Goal: Task Accomplishment & Management: Manage account settings

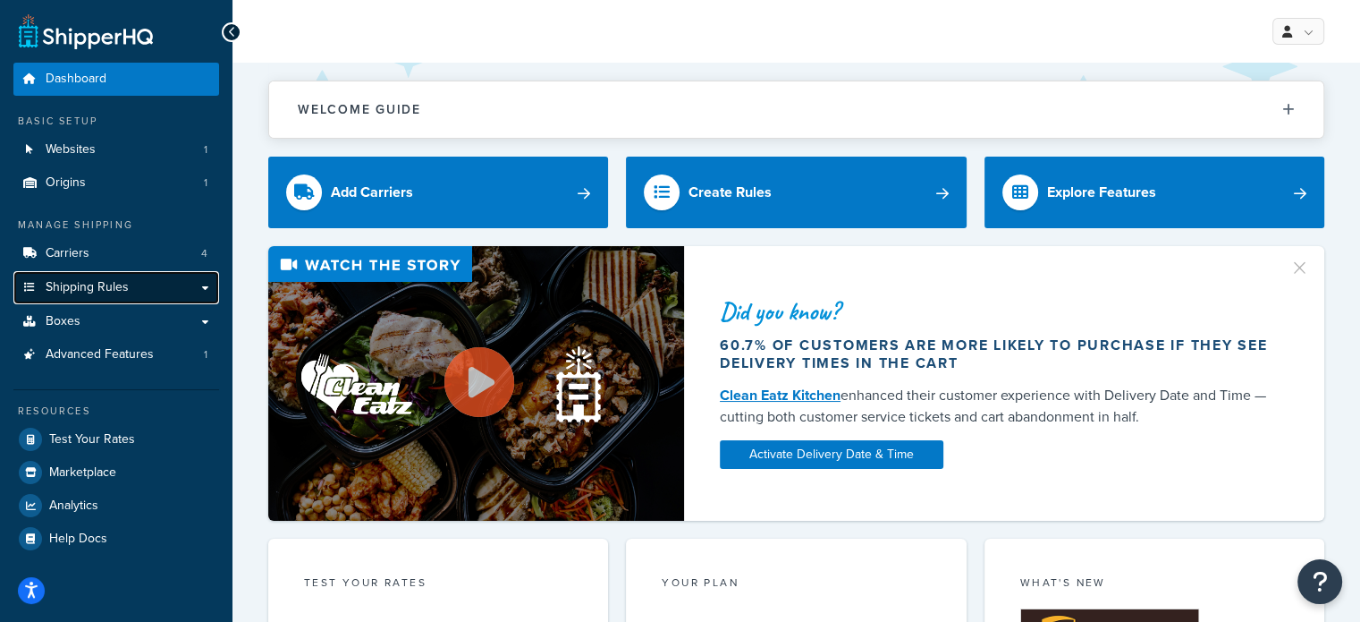
click at [131, 278] on link "Shipping Rules" at bounding box center [116, 287] width 206 height 33
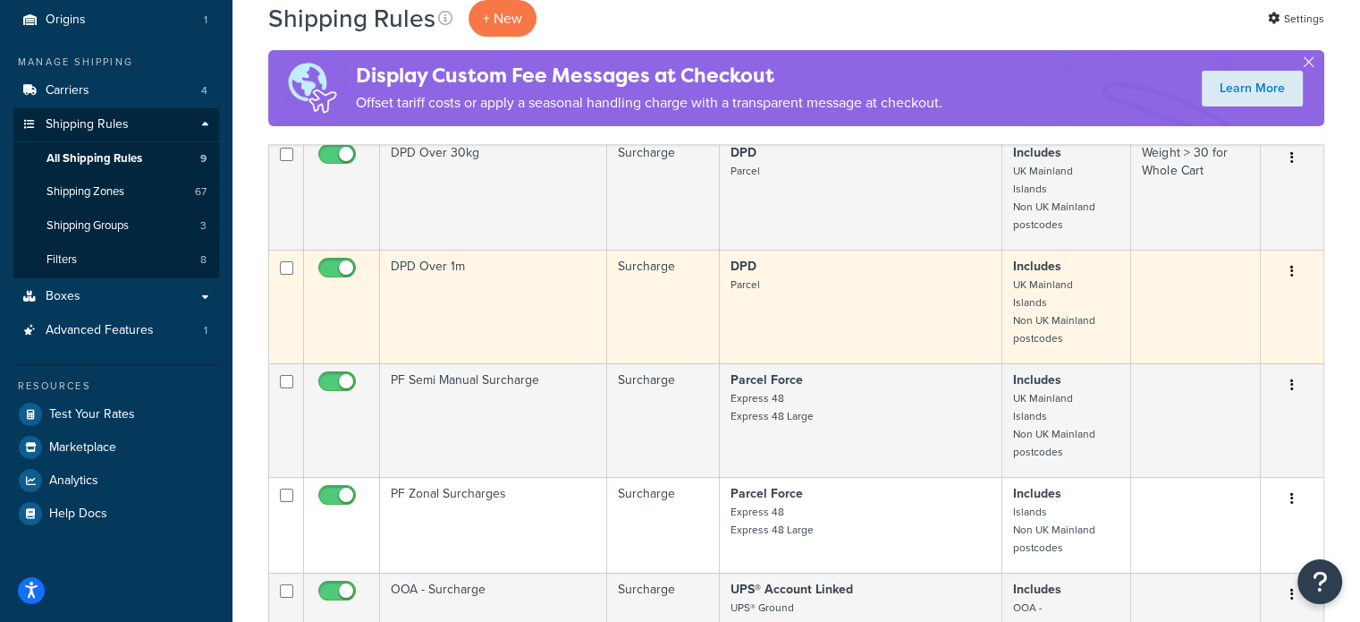
scroll to position [30, 0]
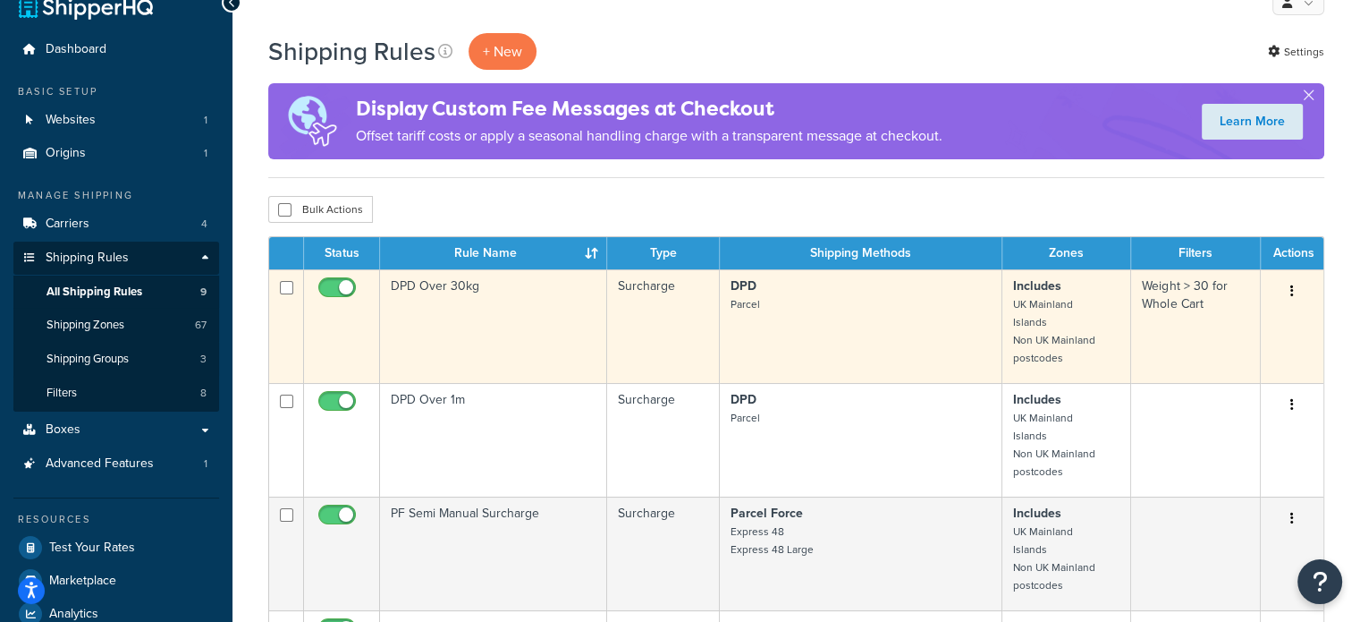
click at [1287, 290] on button "button" at bounding box center [1292, 291] width 25 height 29
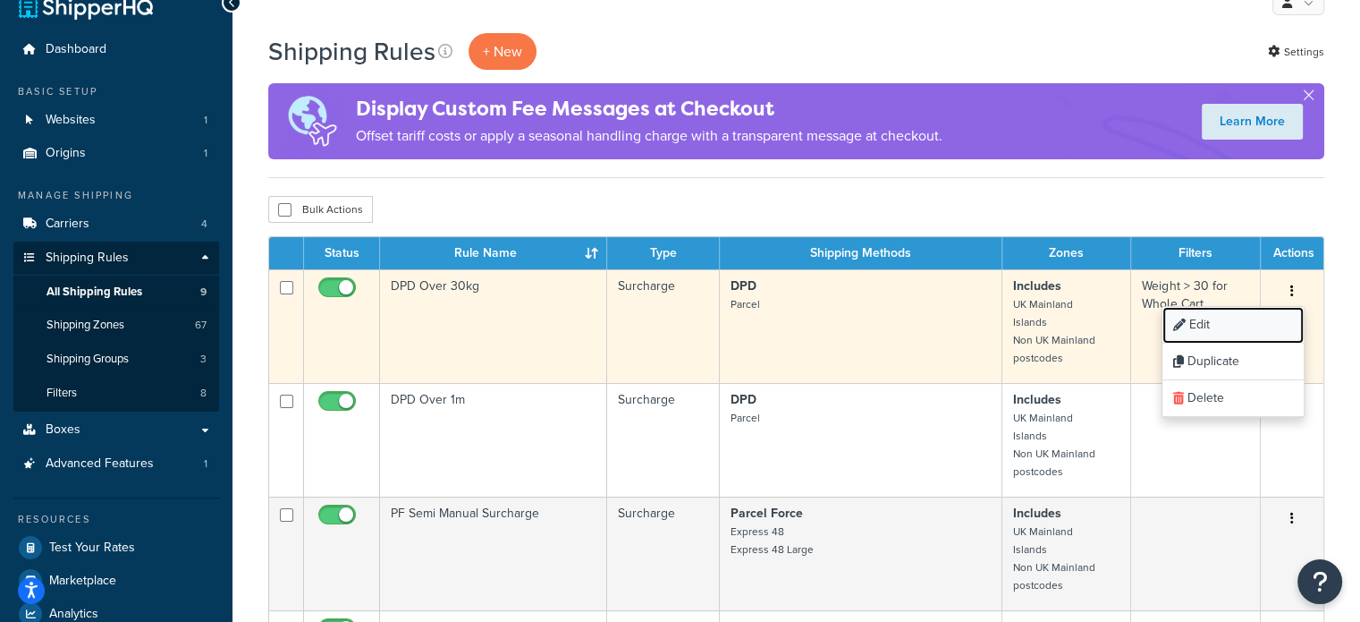
click at [1233, 328] on link "Edit" at bounding box center [1233, 325] width 141 height 37
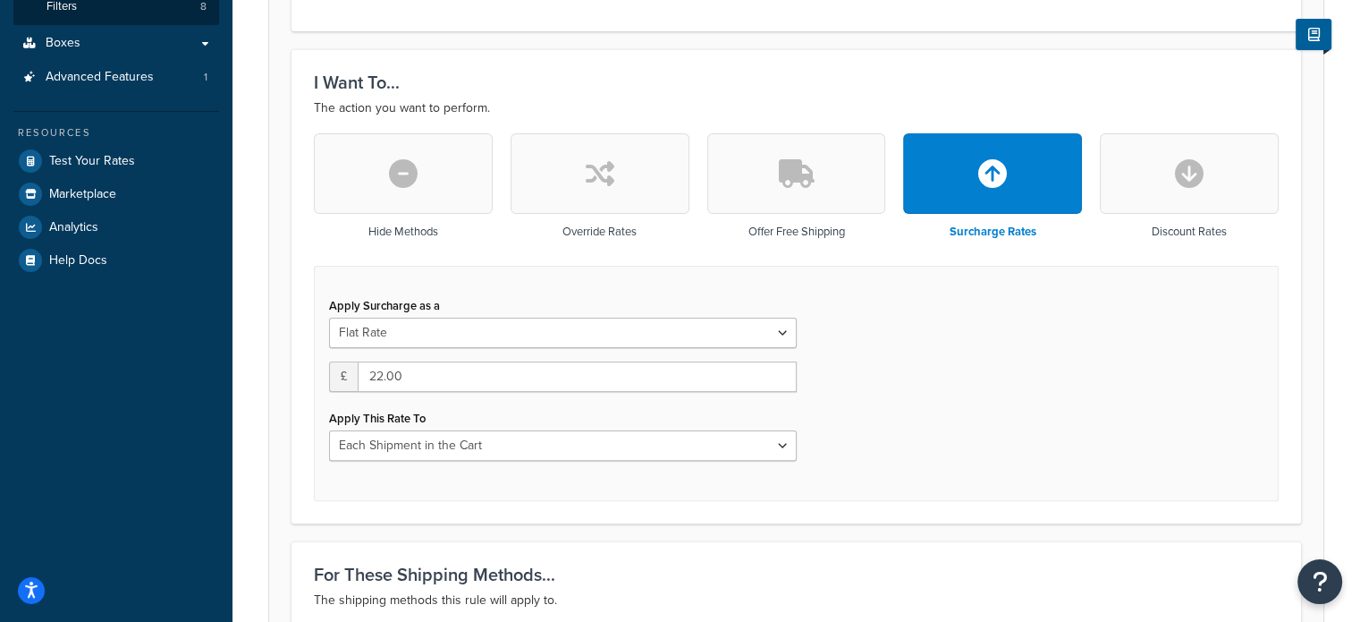
scroll to position [447, 0]
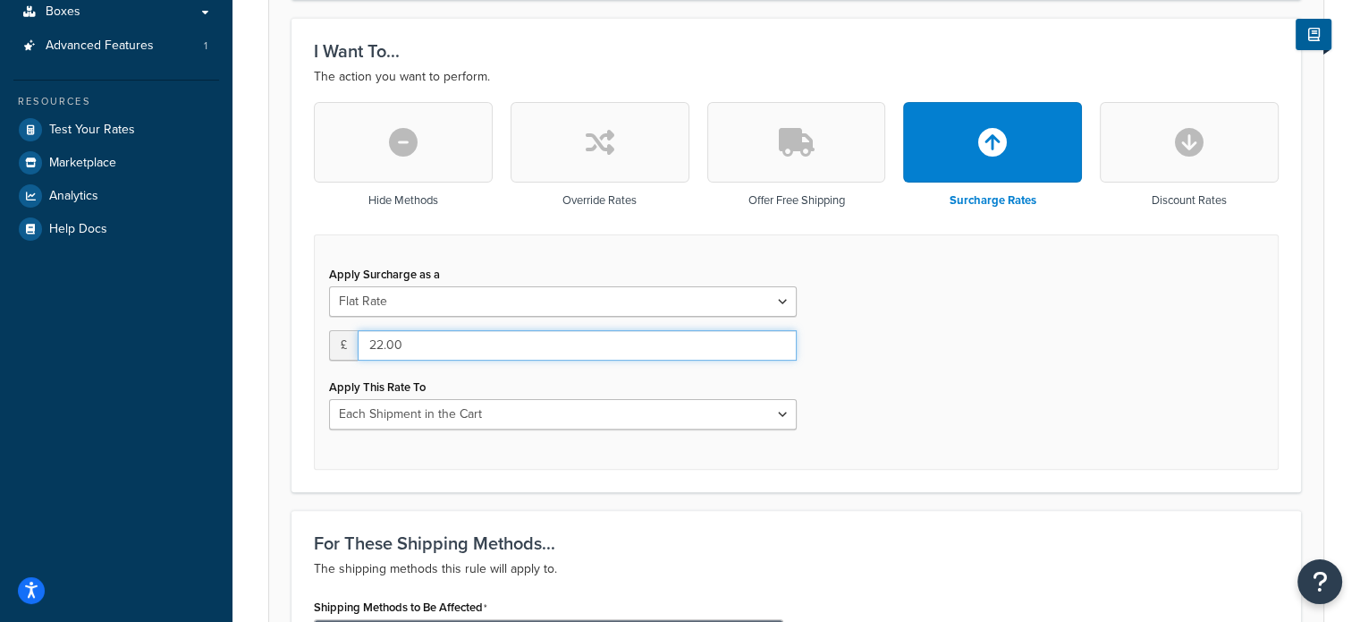
click at [414, 344] on input "22.00" at bounding box center [577, 345] width 439 height 30
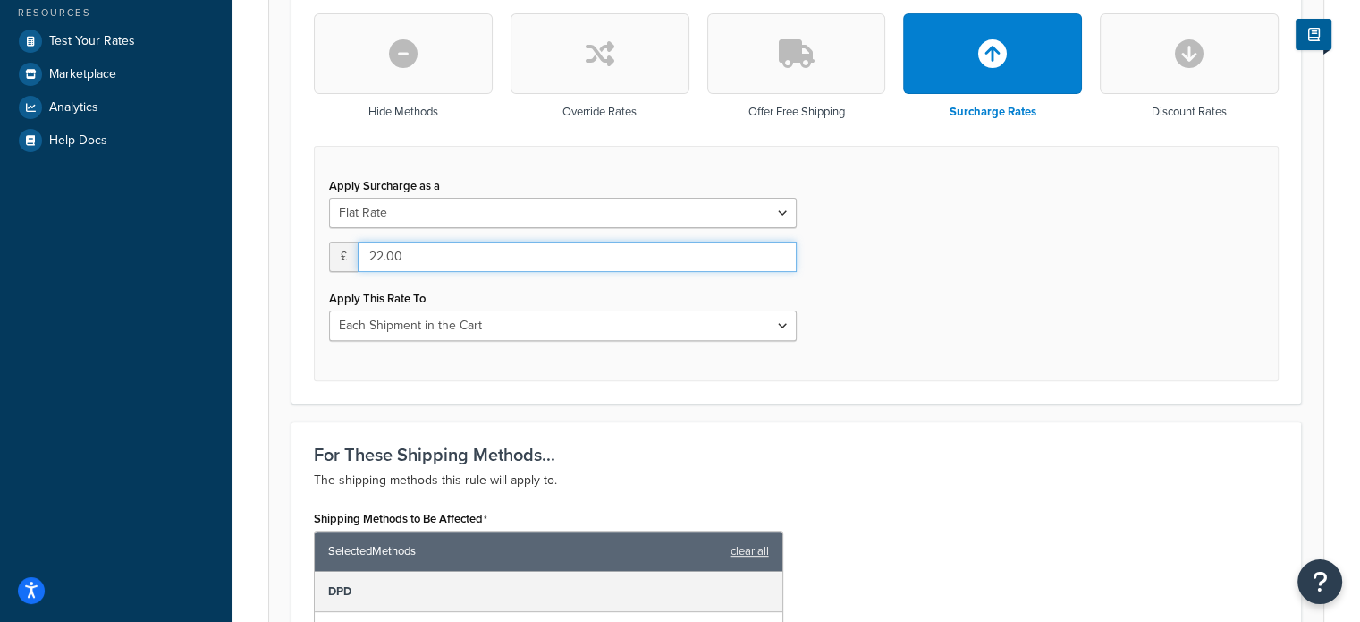
scroll to position [537, 0]
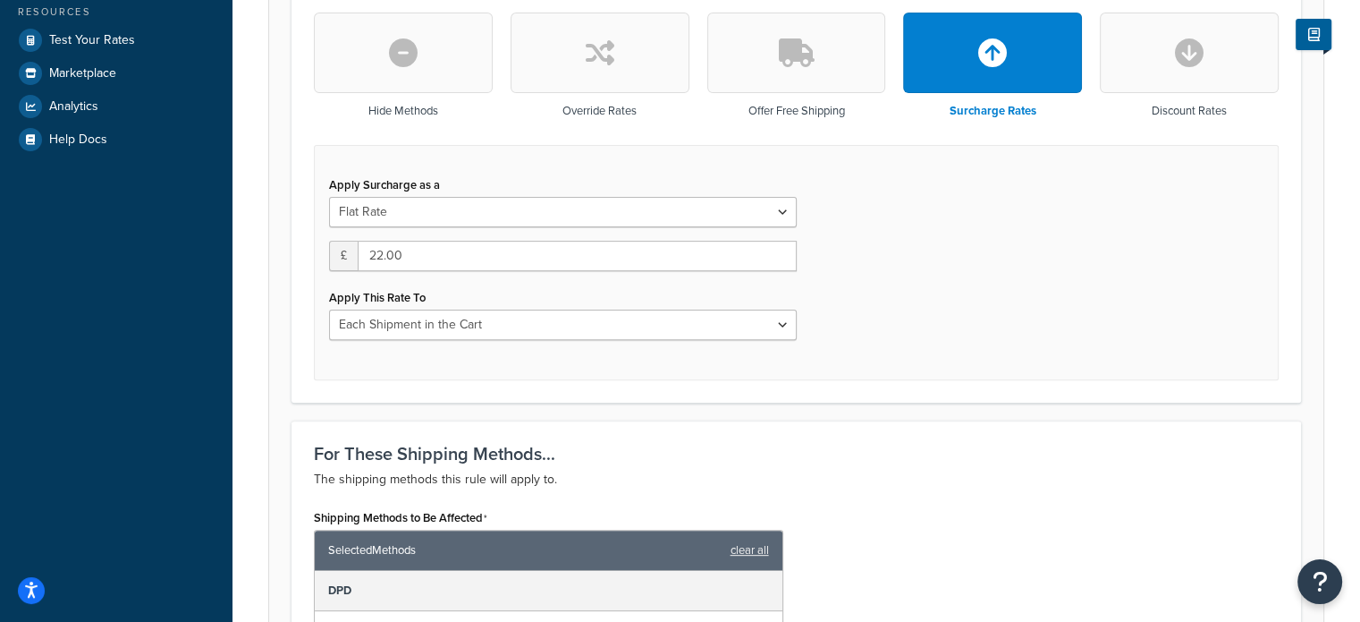
click at [1148, 453] on h3 "For These Shipping Methods..." at bounding box center [796, 454] width 965 height 20
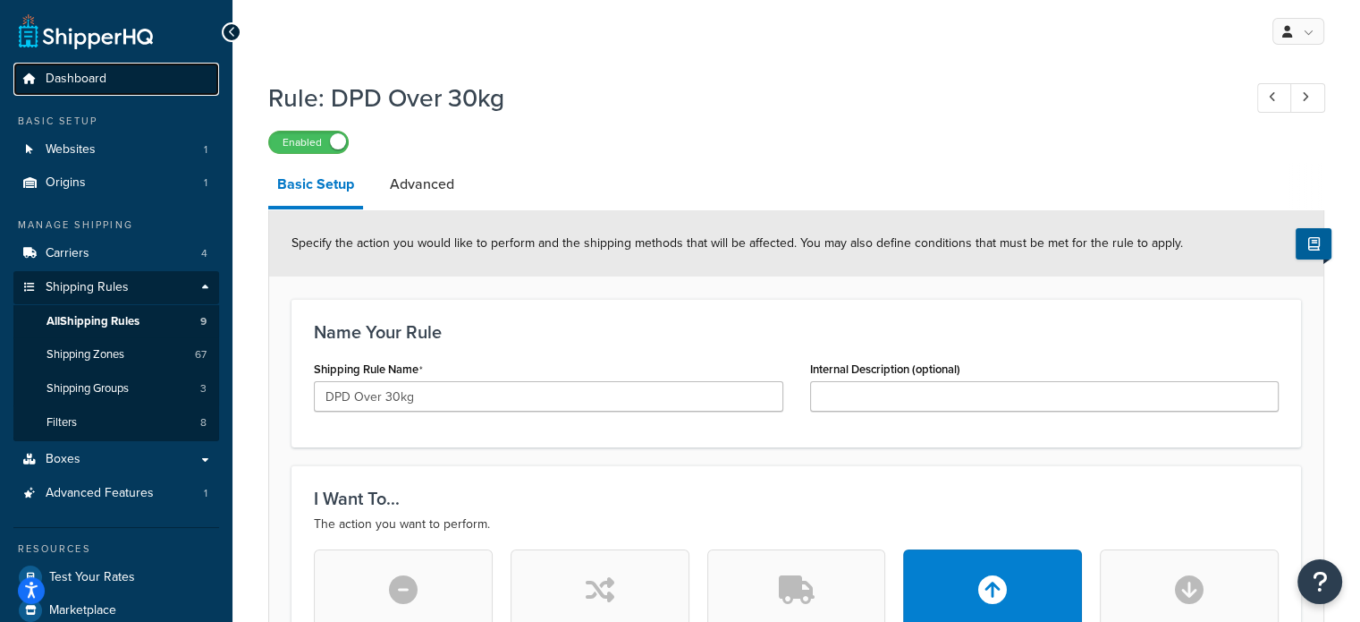
click at [87, 89] on link "Dashboard" at bounding box center [116, 79] width 206 height 33
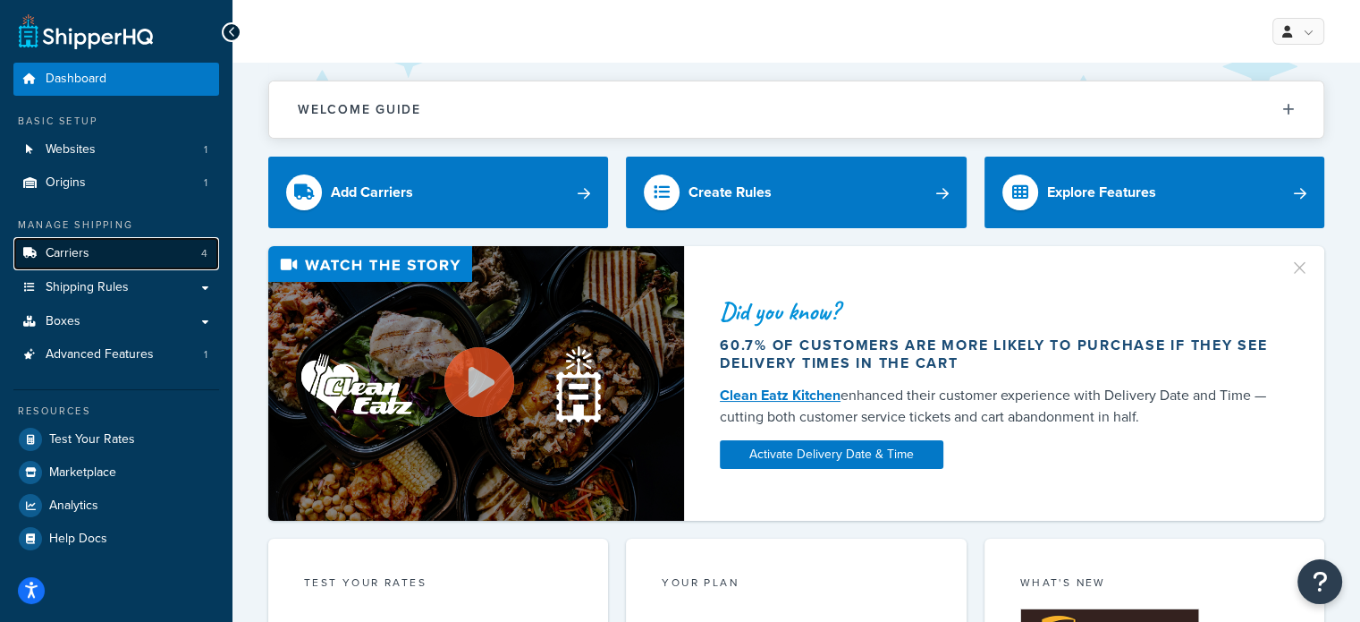
click at [110, 251] on link "Carriers 4" at bounding box center [116, 253] width 206 height 33
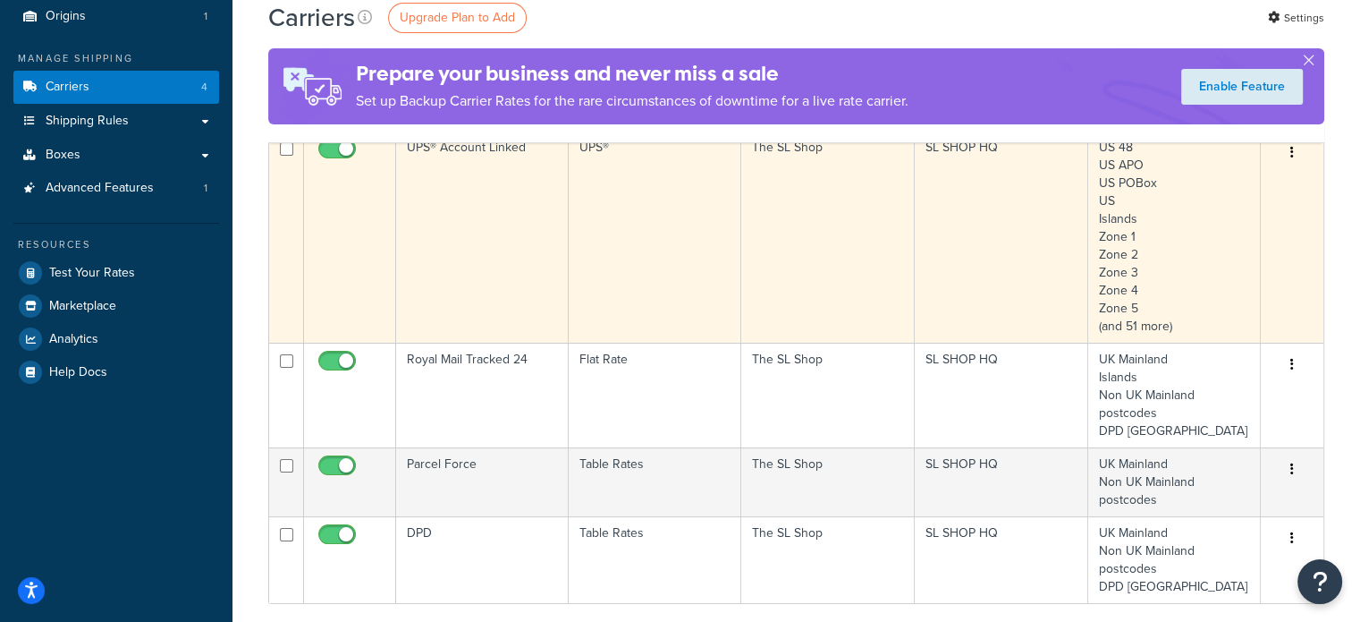
scroll to position [268, 0]
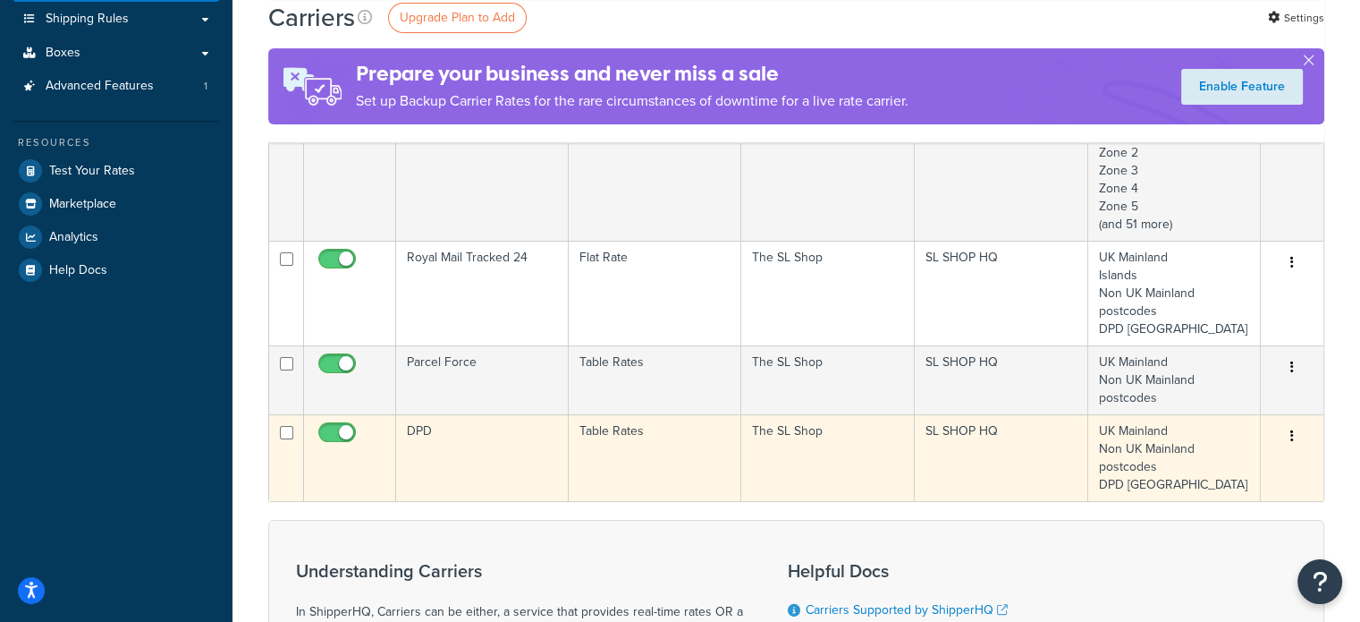
click at [1293, 434] on icon "button" at bounding box center [1292, 435] width 4 height 13
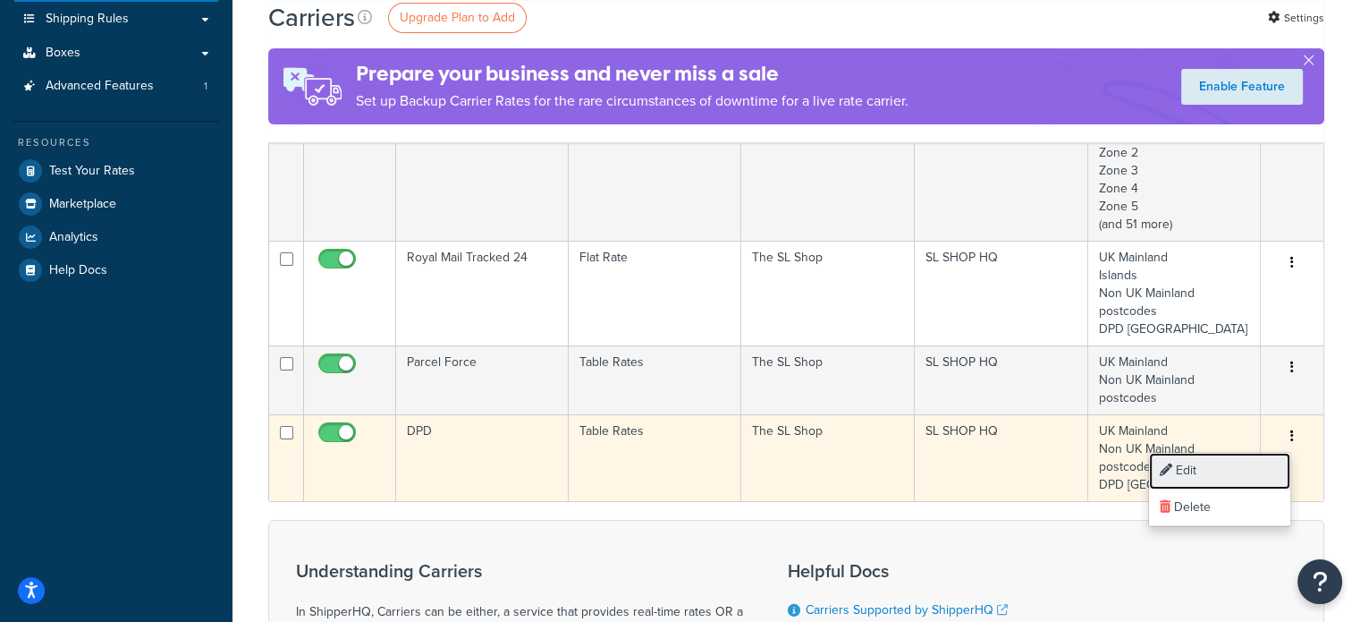
click at [1223, 471] on link "Edit" at bounding box center [1219, 471] width 141 height 37
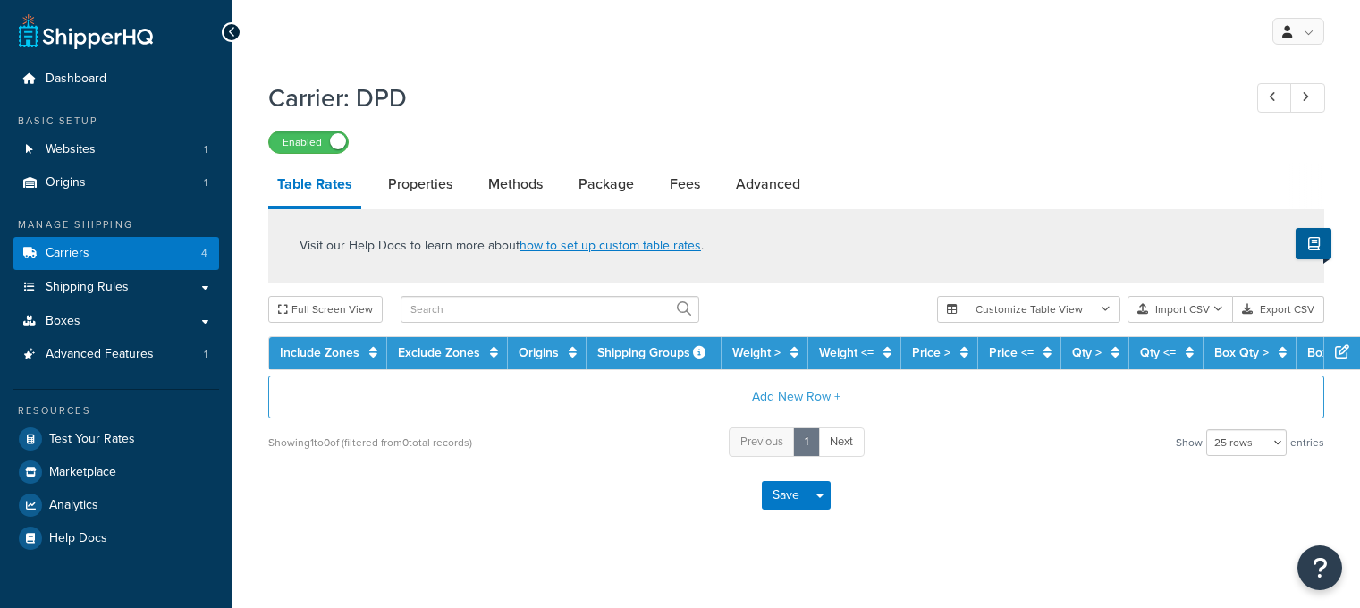
select select "25"
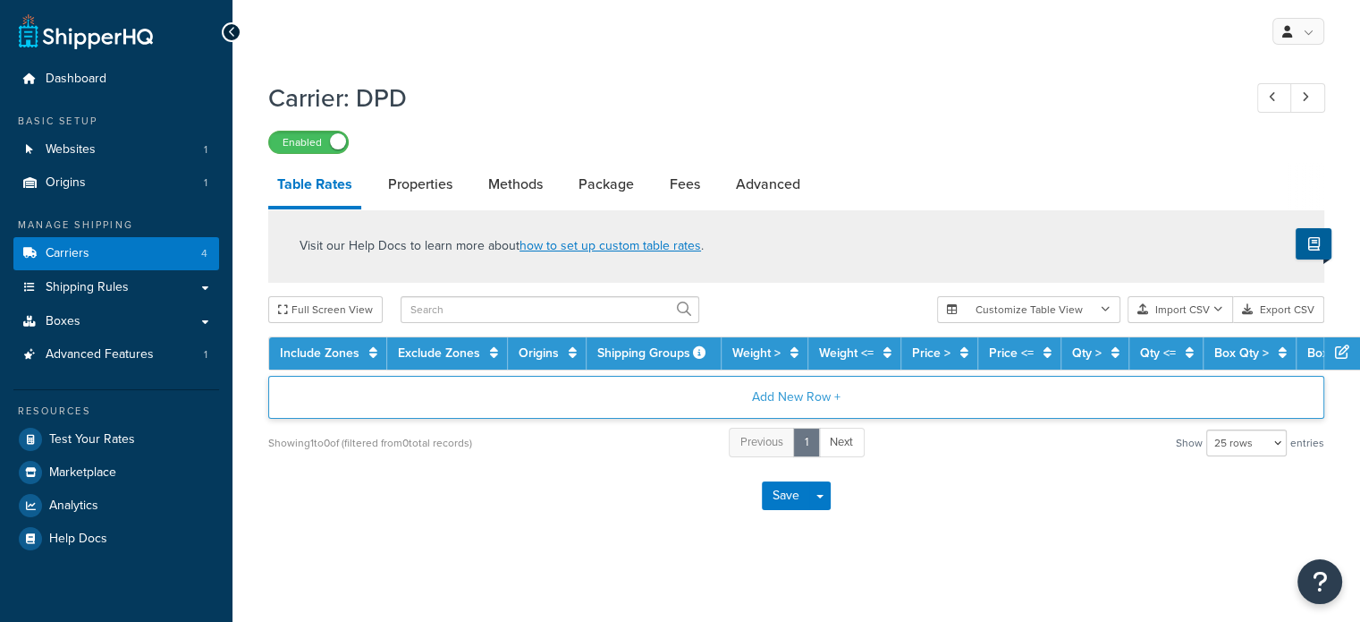
scroll to position [13, 0]
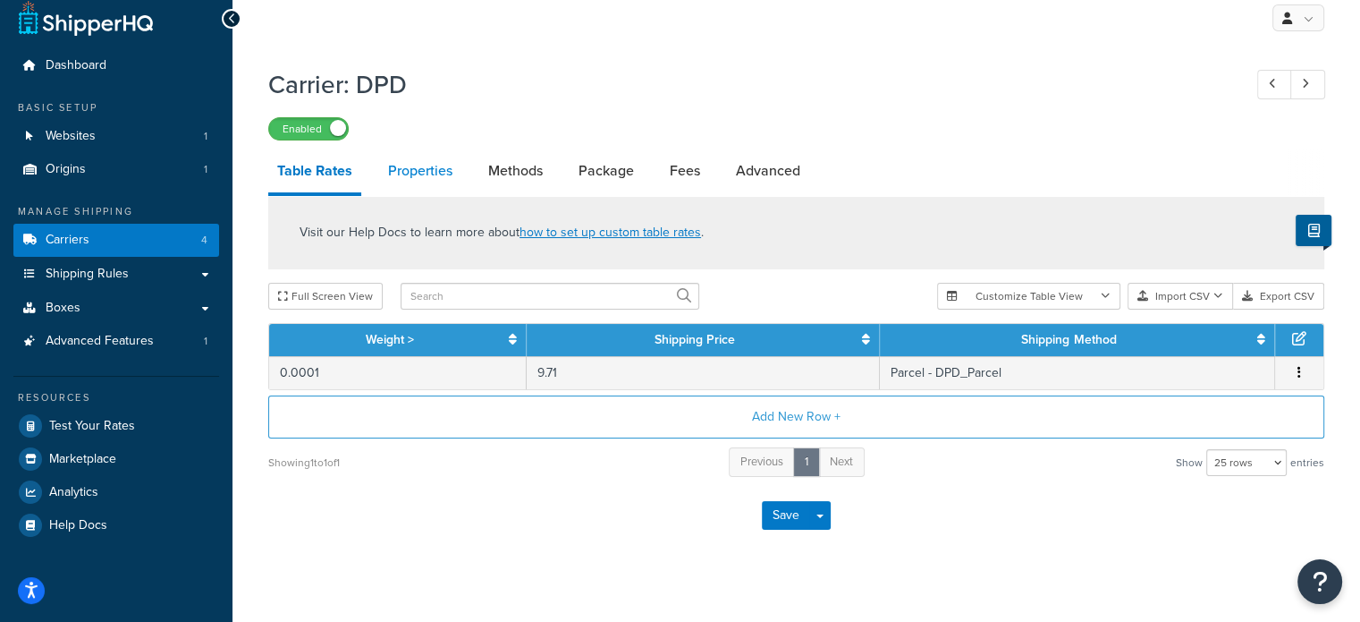
drag, startPoint x: 461, startPoint y: 171, endPoint x: 444, endPoint y: 173, distance: 18.0
click at [444, 173] on li "Properties" at bounding box center [429, 170] width 100 height 43
click at [450, 172] on link "Properties" at bounding box center [420, 170] width 82 height 43
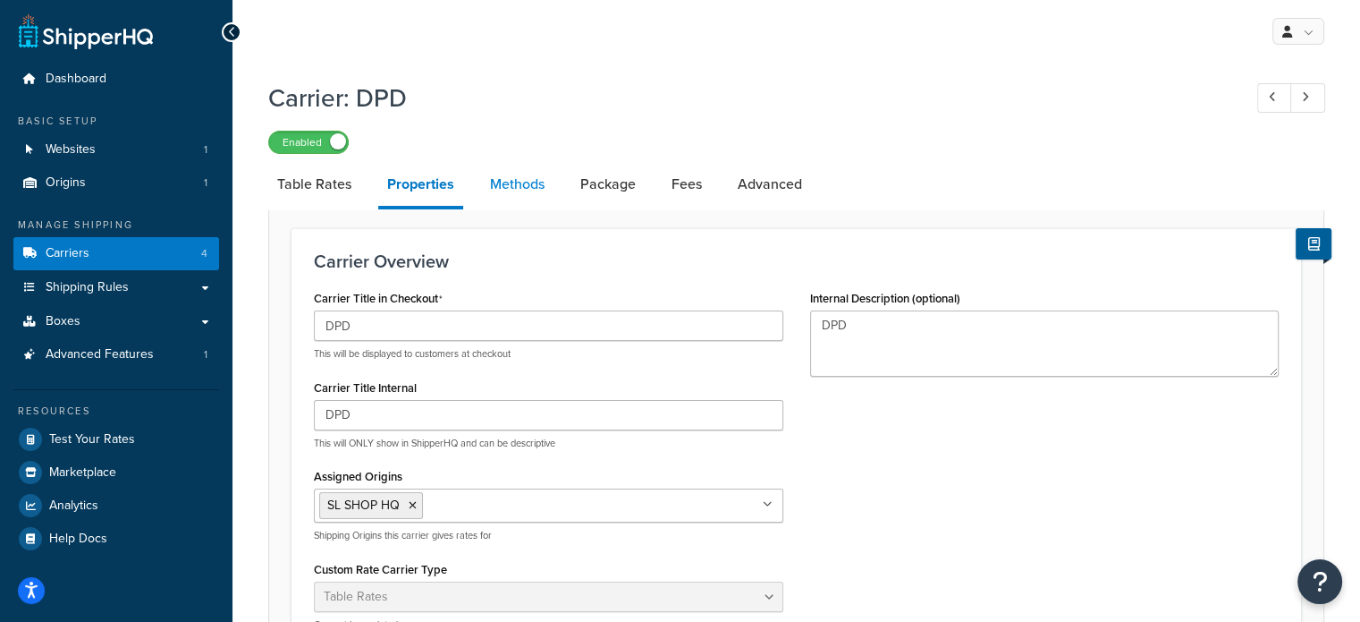
click at [500, 181] on link "Methods" at bounding box center [517, 184] width 72 height 43
select select "25"
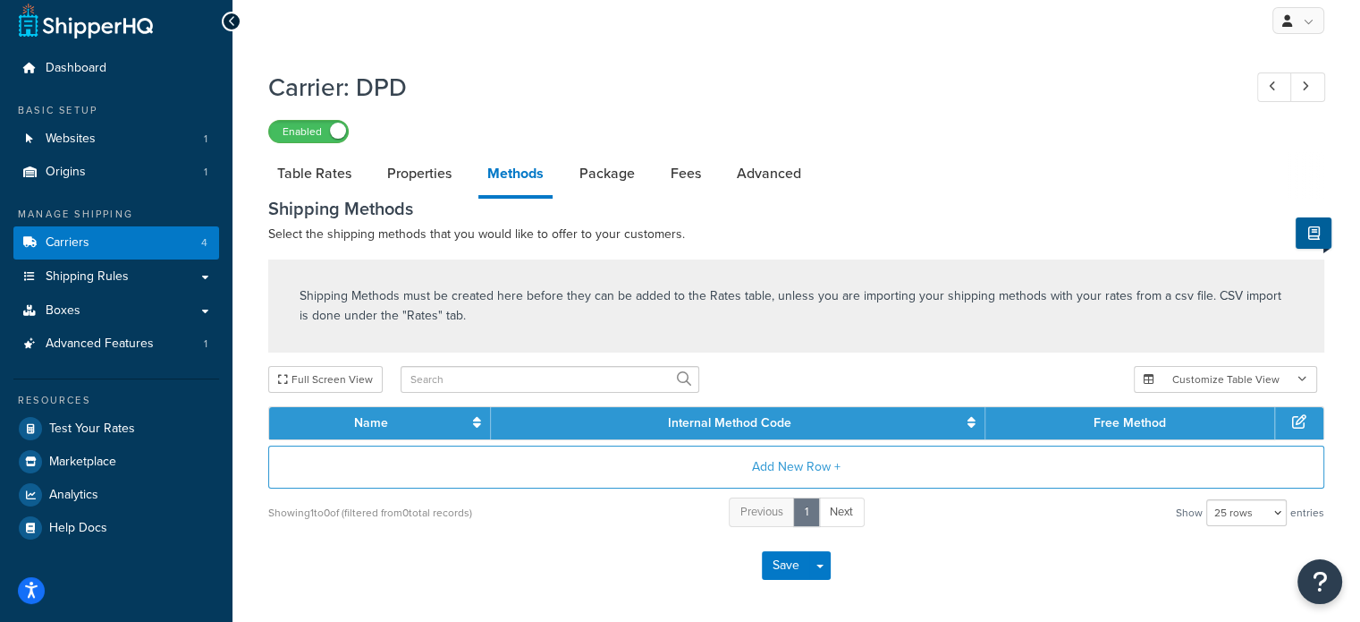
scroll to position [80, 0]
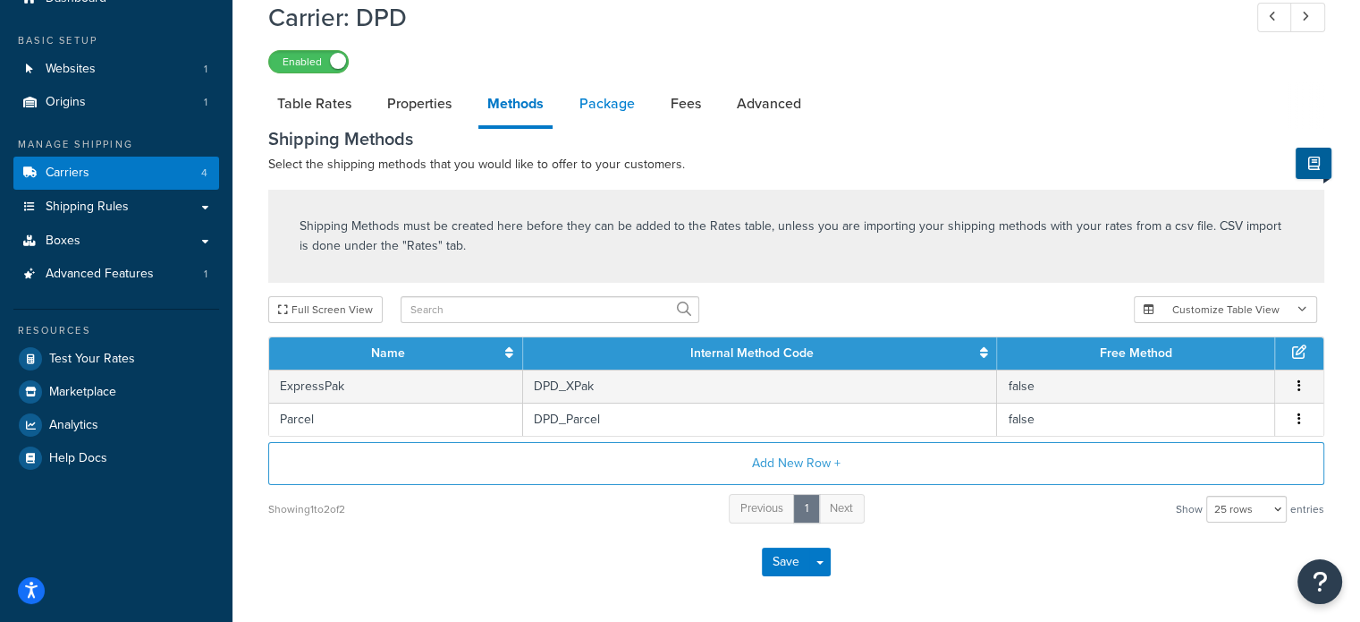
click at [581, 103] on link "Package" at bounding box center [607, 103] width 73 height 43
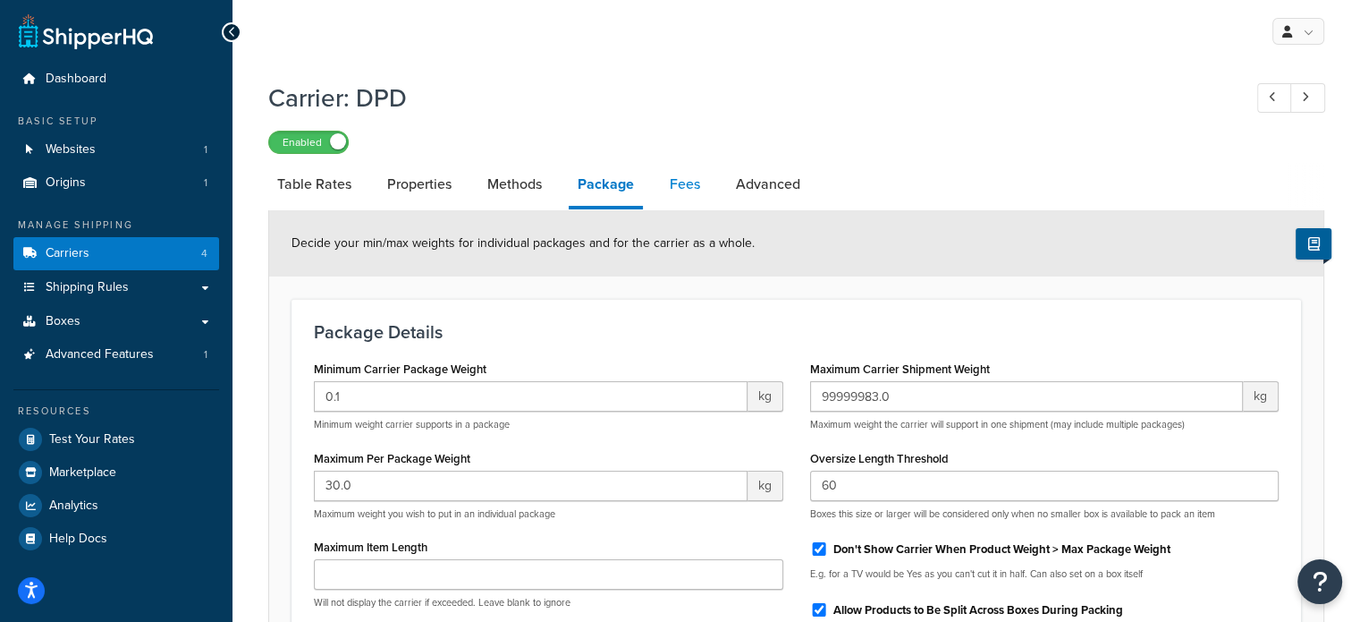
click at [690, 182] on link "Fees" at bounding box center [685, 184] width 48 height 43
select select "package"
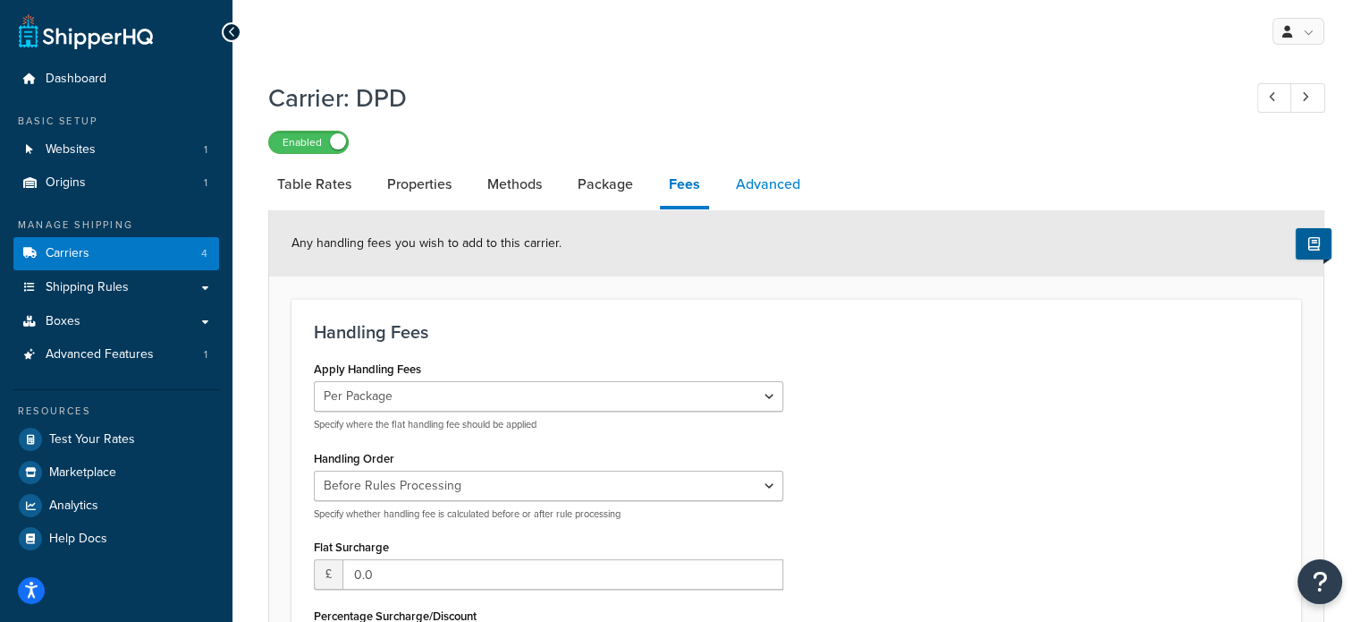
click at [756, 187] on link "Advanced" at bounding box center [768, 184] width 82 height 43
select select "false"
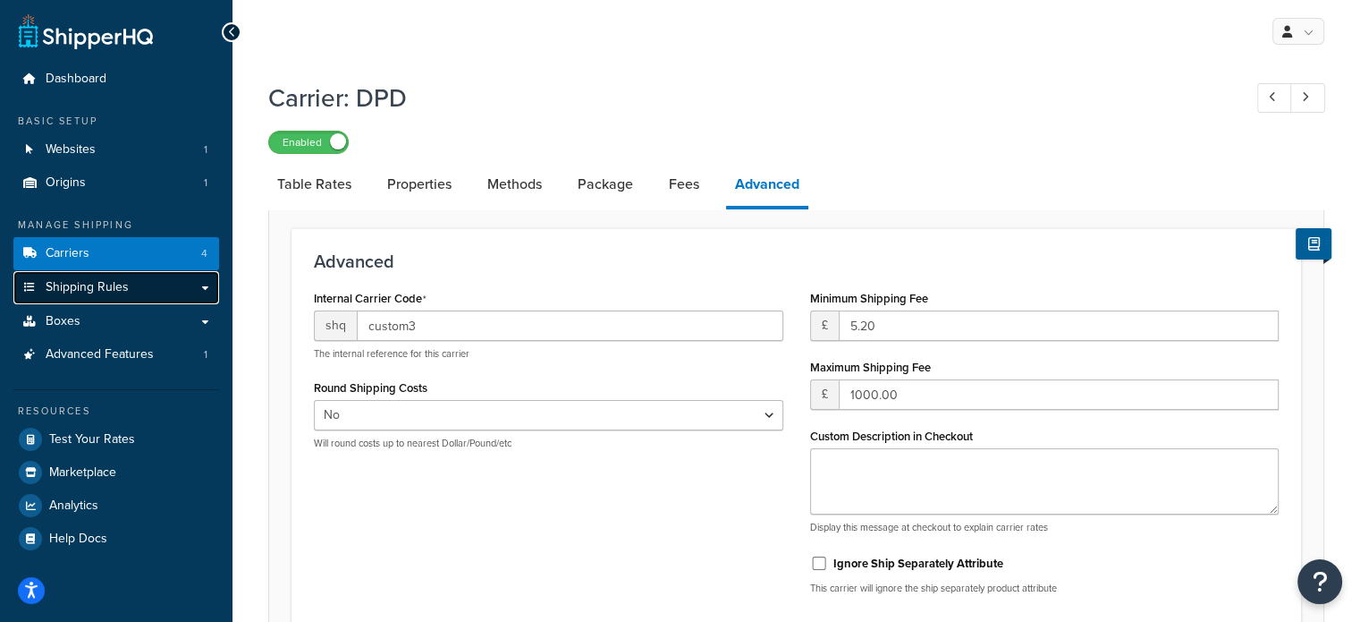
click at [151, 283] on link "Shipping Rules" at bounding box center [116, 287] width 206 height 33
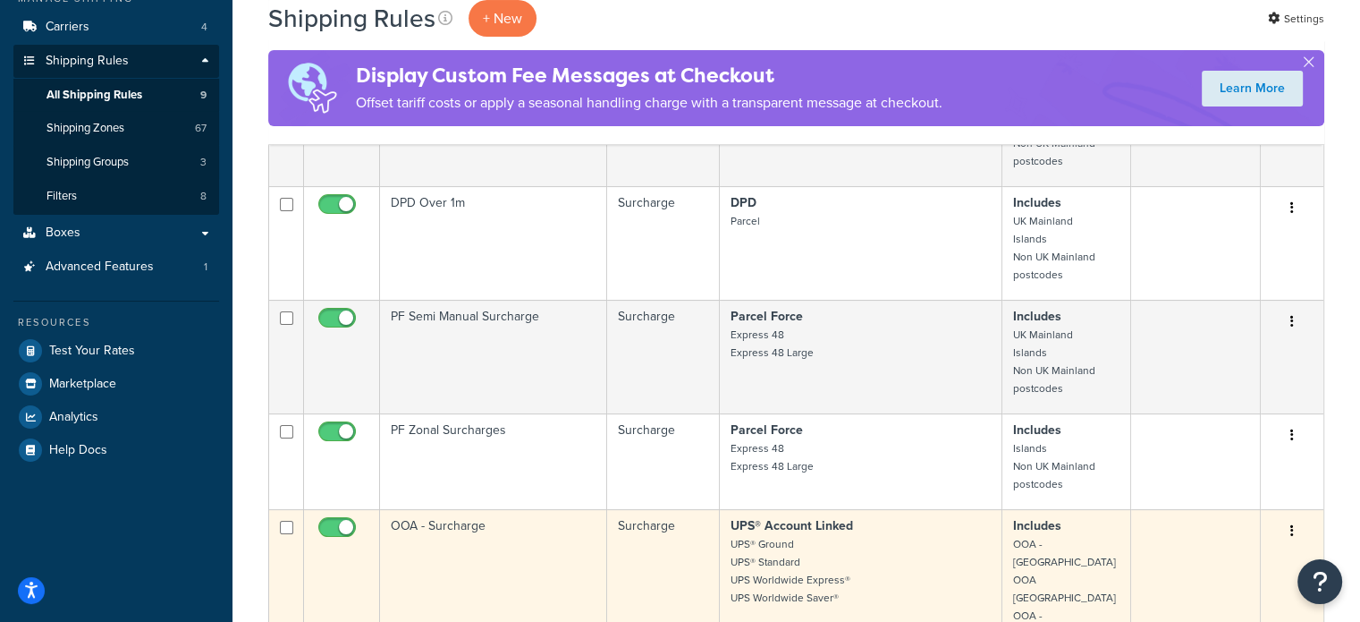
scroll to position [358, 0]
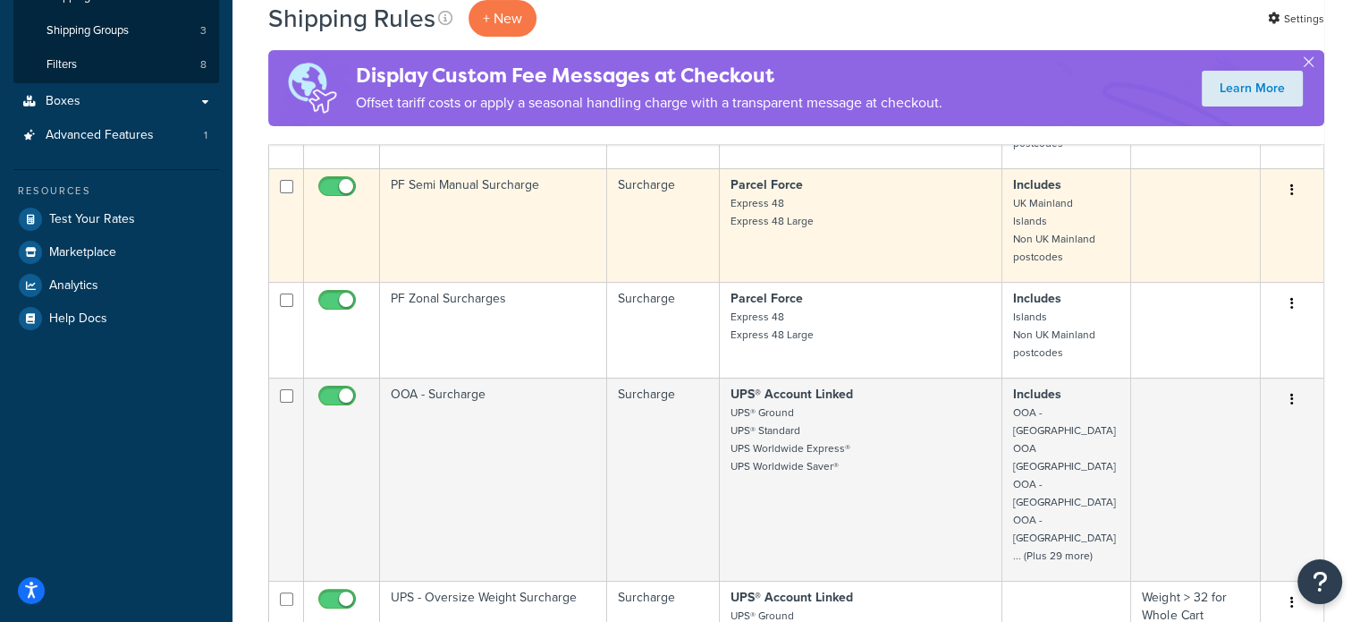
click at [1291, 185] on icon "button" at bounding box center [1292, 189] width 4 height 13
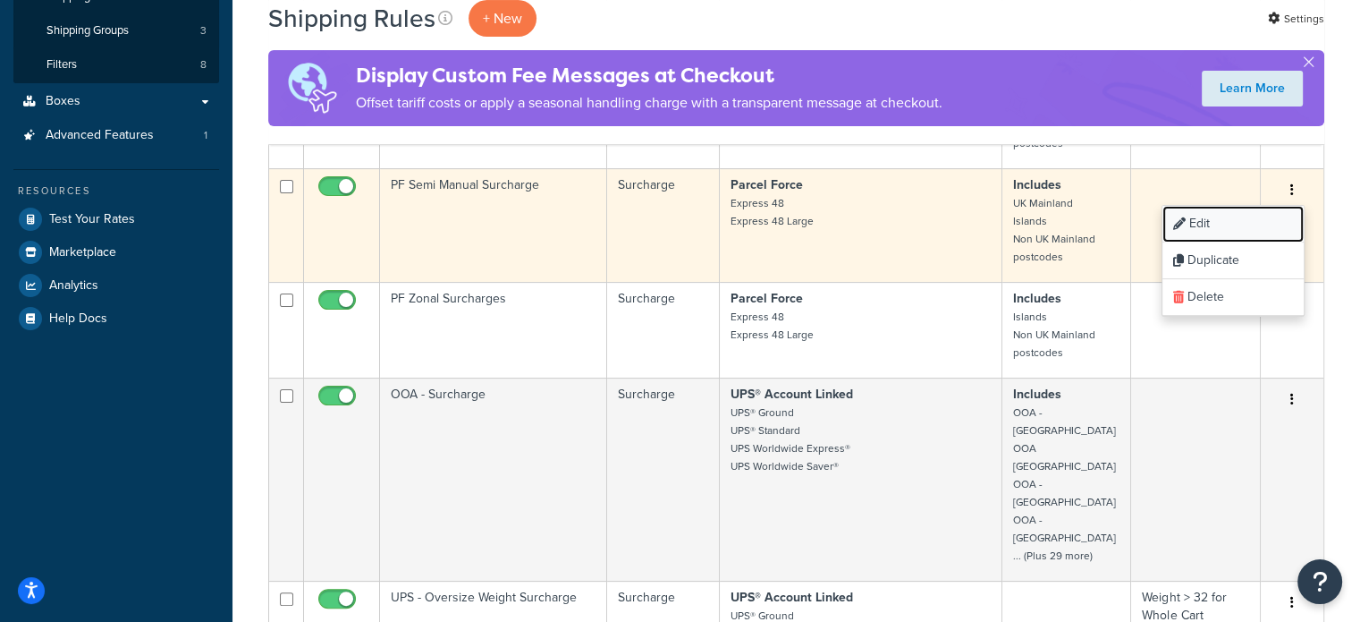
click at [1239, 221] on link "Edit" at bounding box center [1233, 224] width 141 height 37
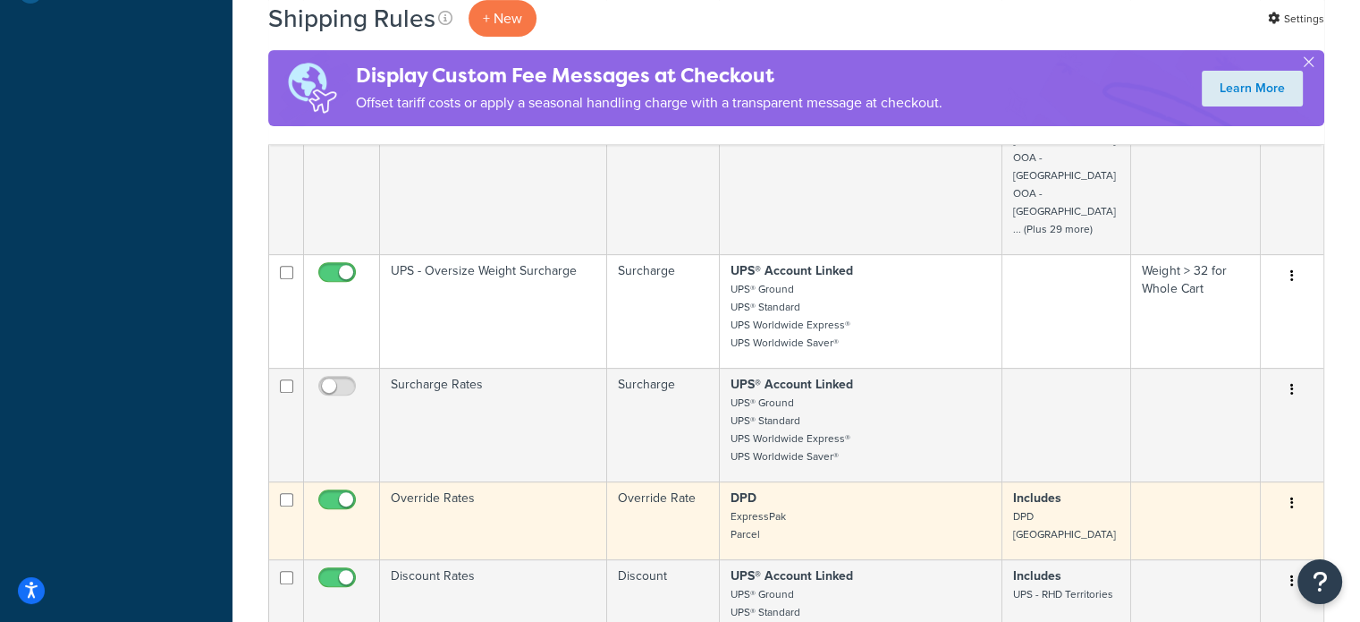
scroll to position [715, 0]
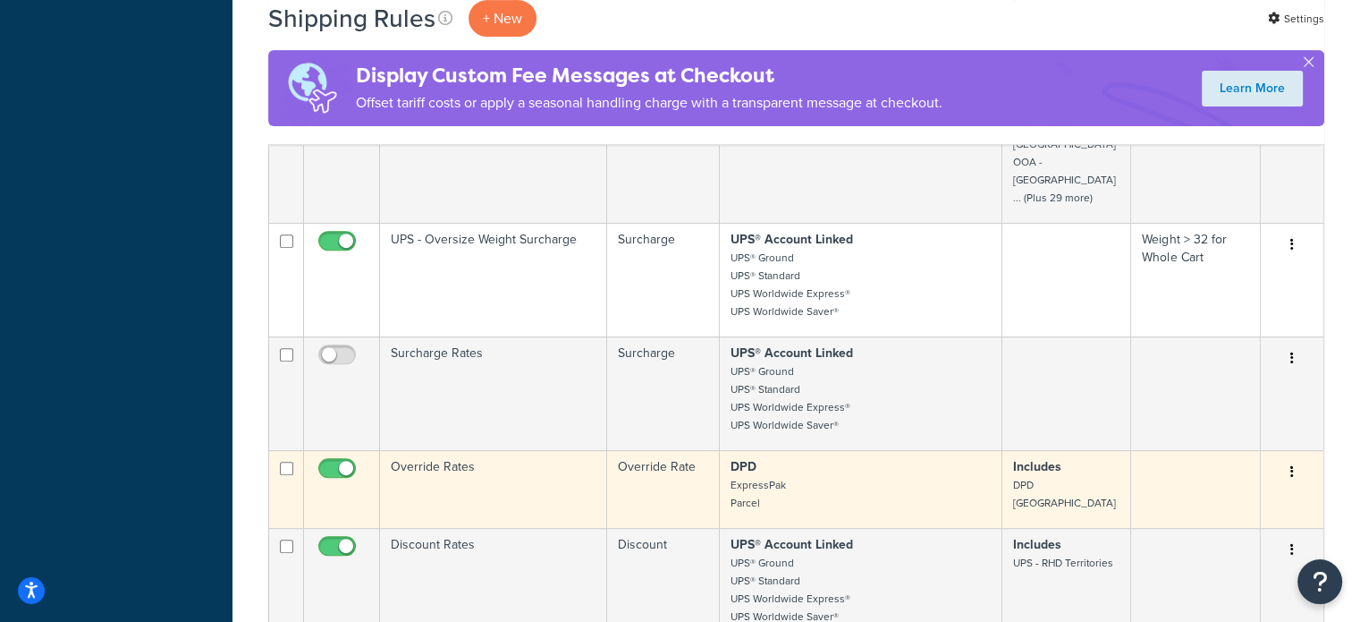
click at [1296, 458] on button "button" at bounding box center [1292, 472] width 25 height 29
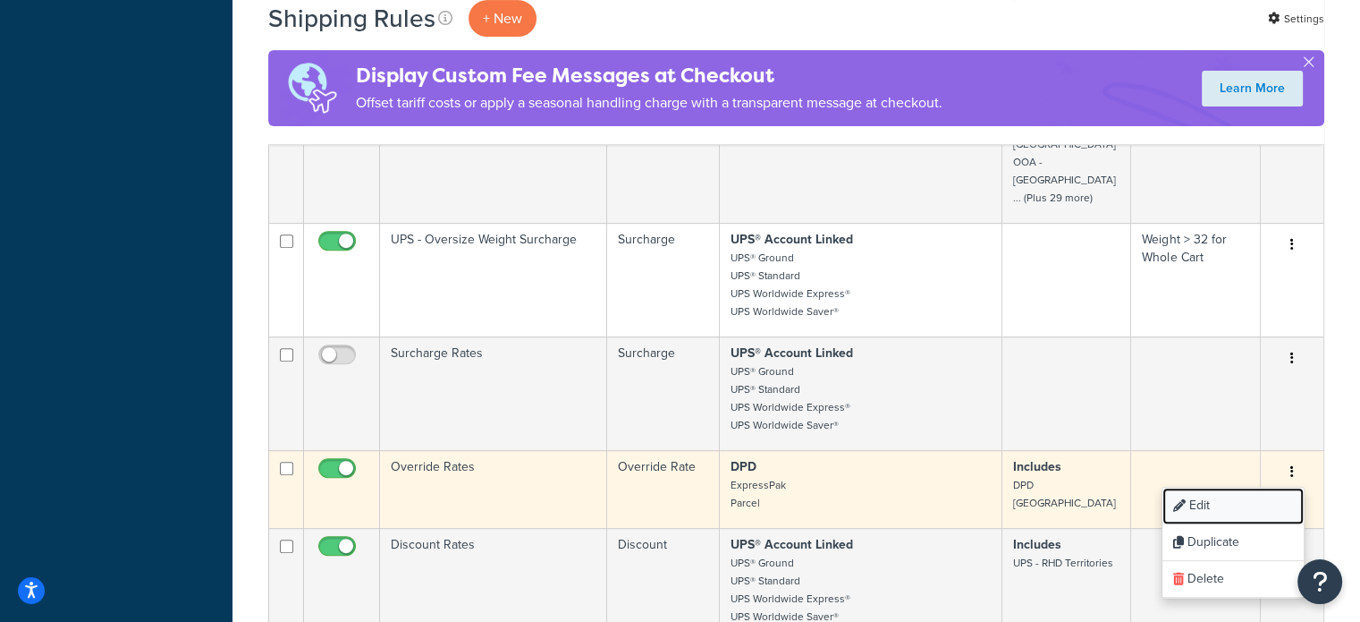
click at [1234, 487] on link "Edit" at bounding box center [1233, 505] width 141 height 37
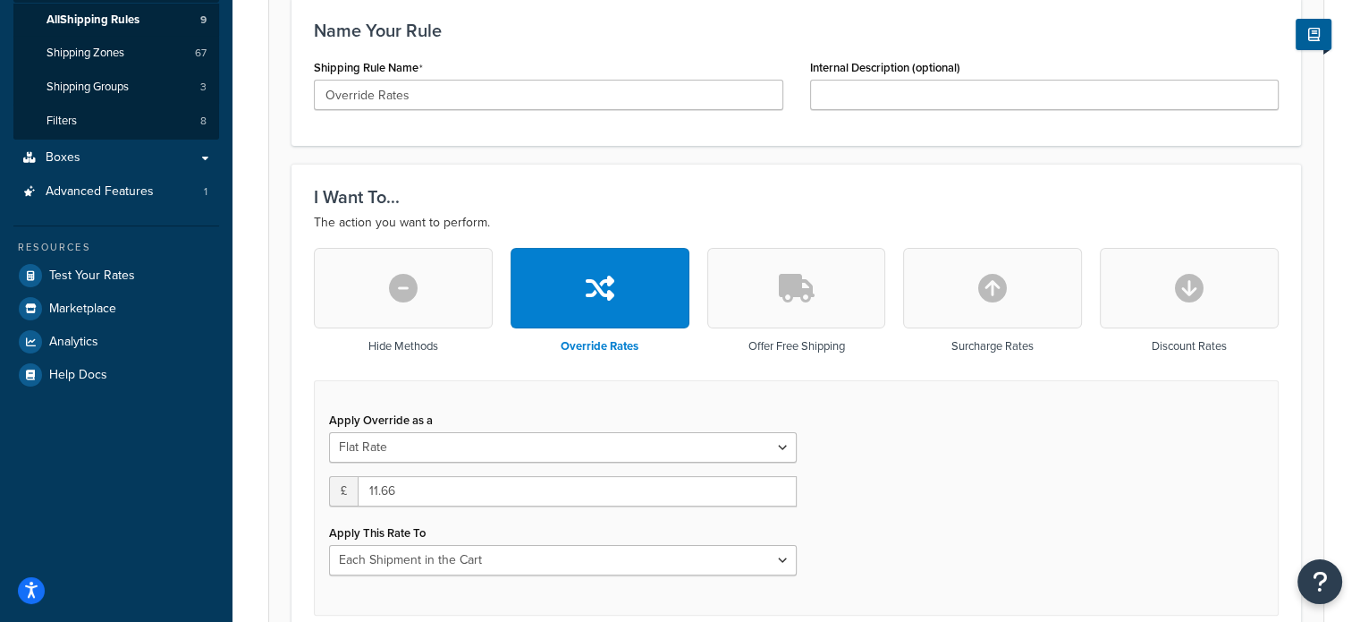
scroll to position [526, 0]
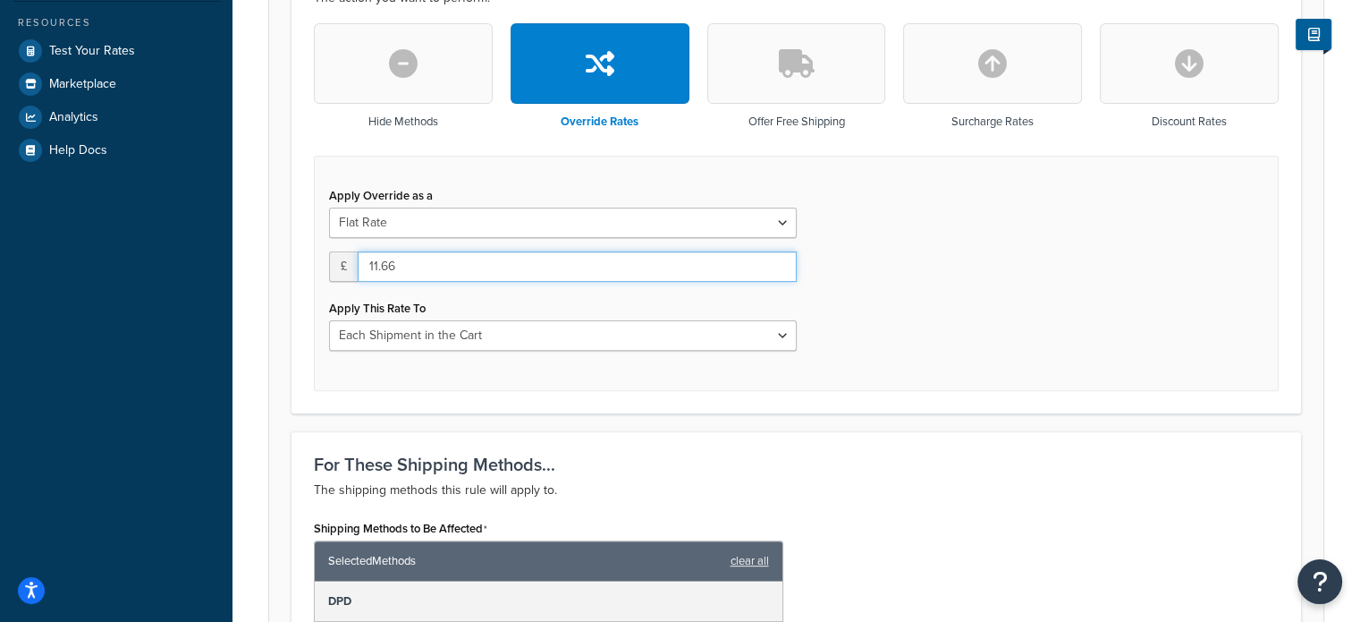
click at [344, 259] on div "£ 11.66" at bounding box center [563, 266] width 468 height 30
type input "16.45"
click at [894, 319] on div "Apply Override as a Flat Rate Percentage Flat Rate & Percentage £ 16.45 Apply T…" at bounding box center [796, 273] width 965 height 235
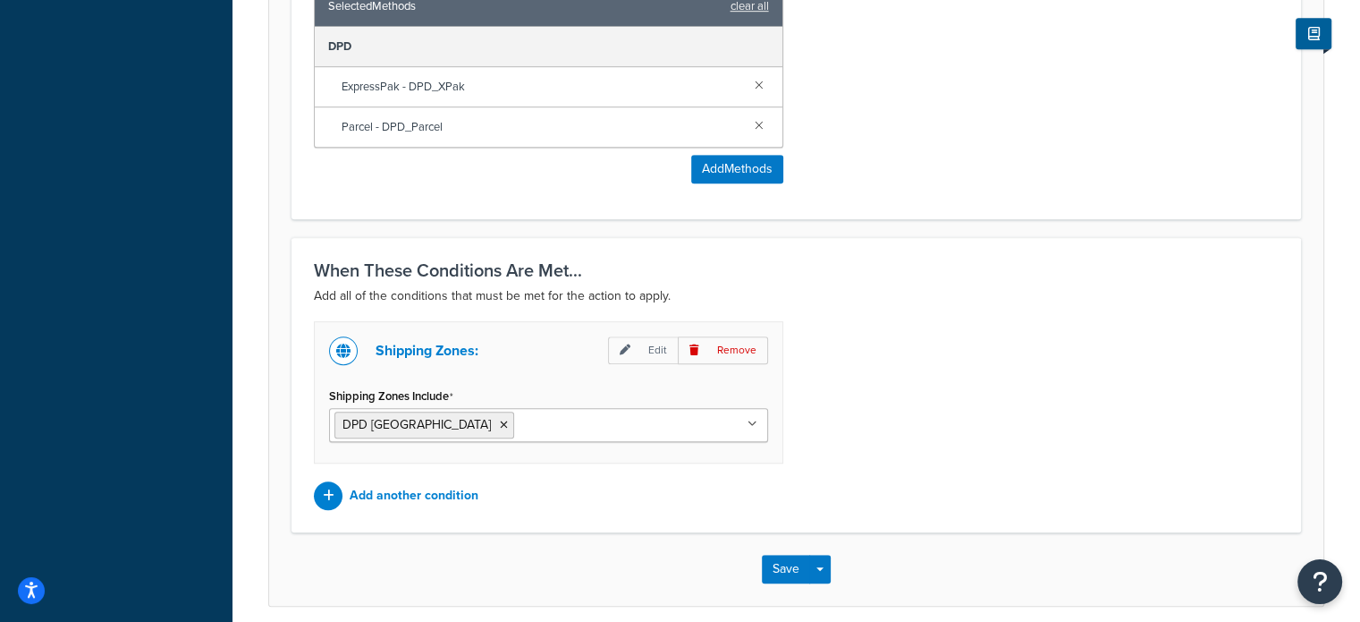
scroll to position [1152, 0]
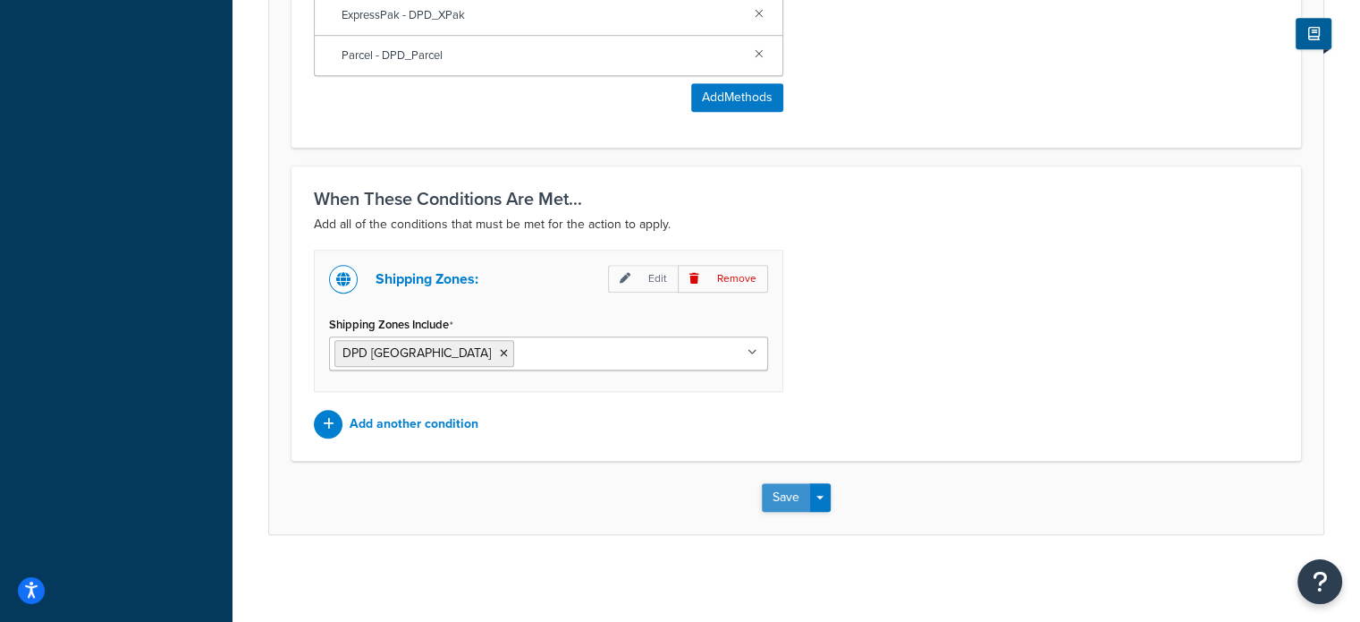
click at [783, 491] on button "Save" at bounding box center [786, 497] width 48 height 29
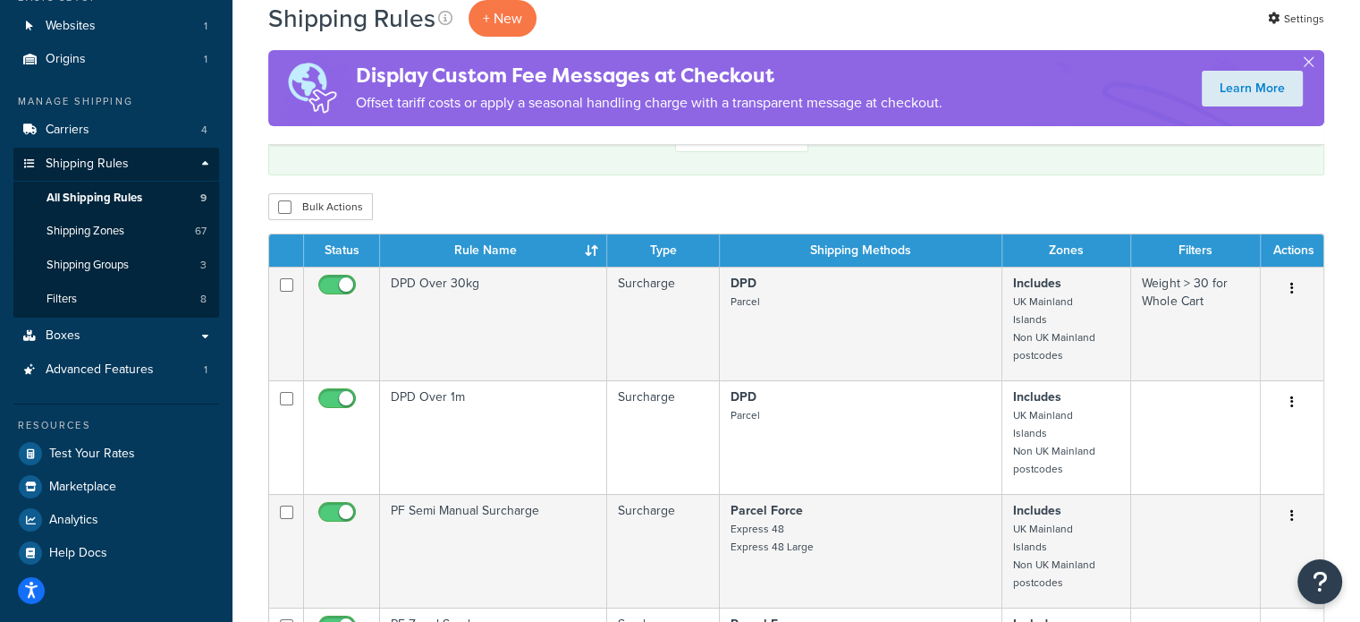
scroll to position [179, 0]
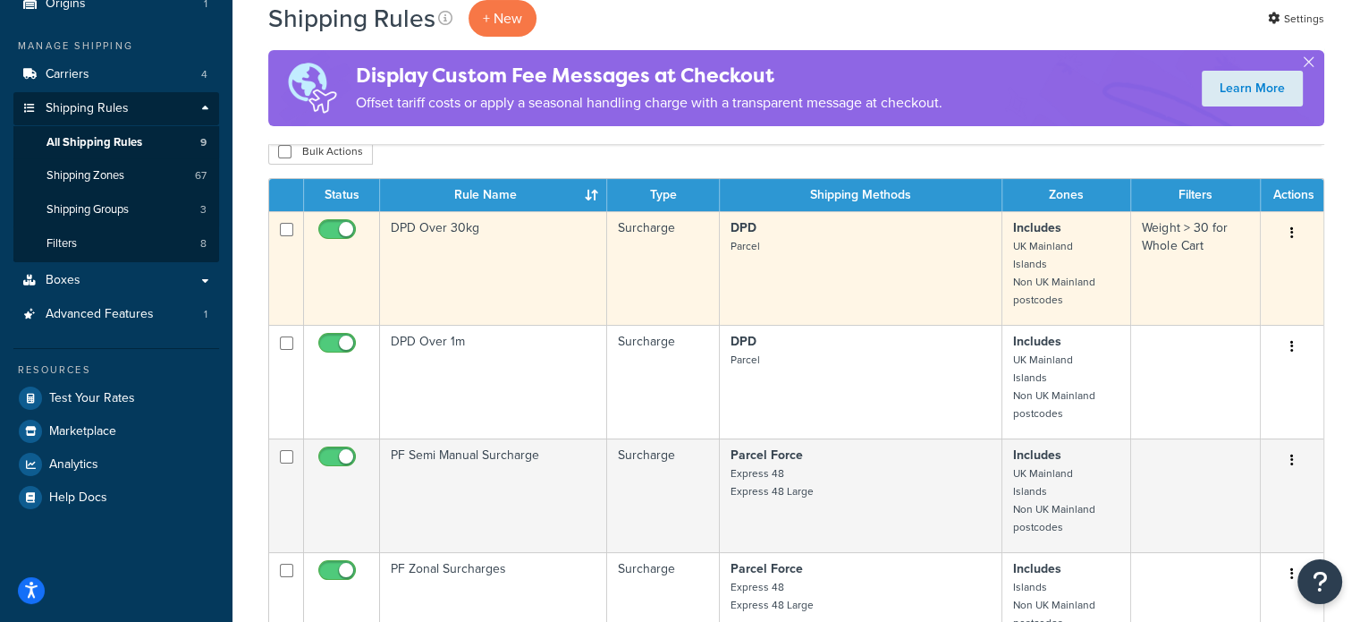
click at [1294, 232] on button "button" at bounding box center [1292, 233] width 25 height 29
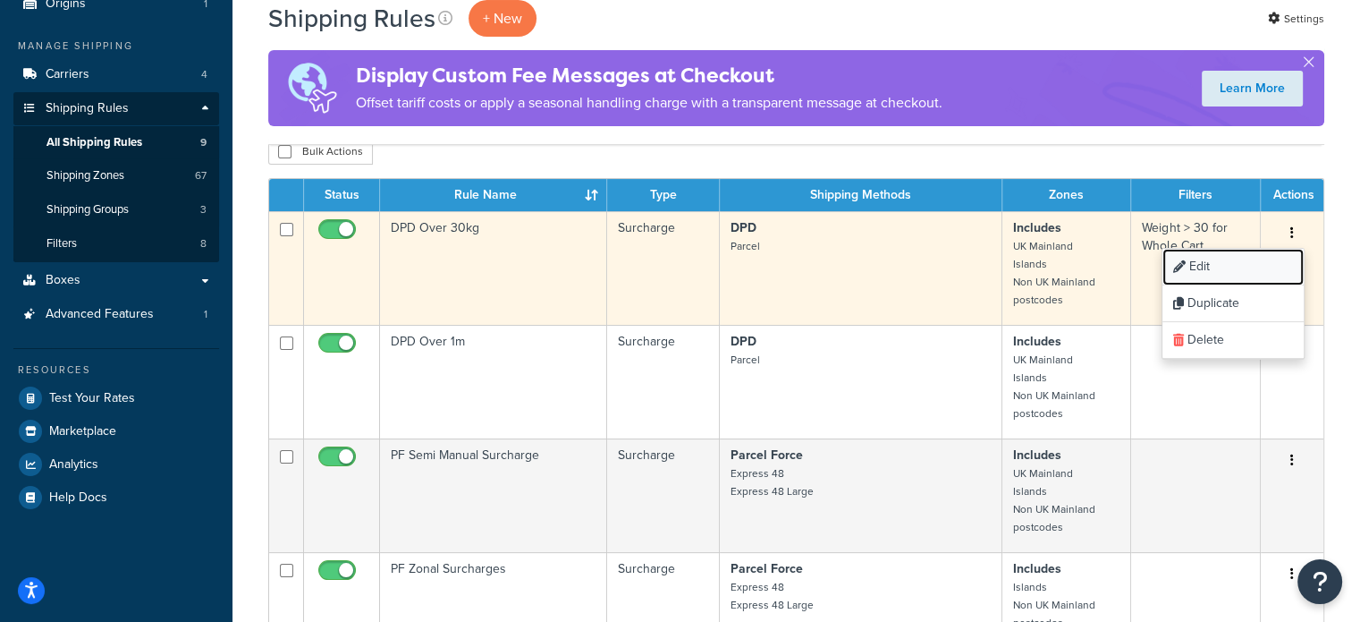
click at [1223, 262] on link "Edit" at bounding box center [1233, 267] width 141 height 37
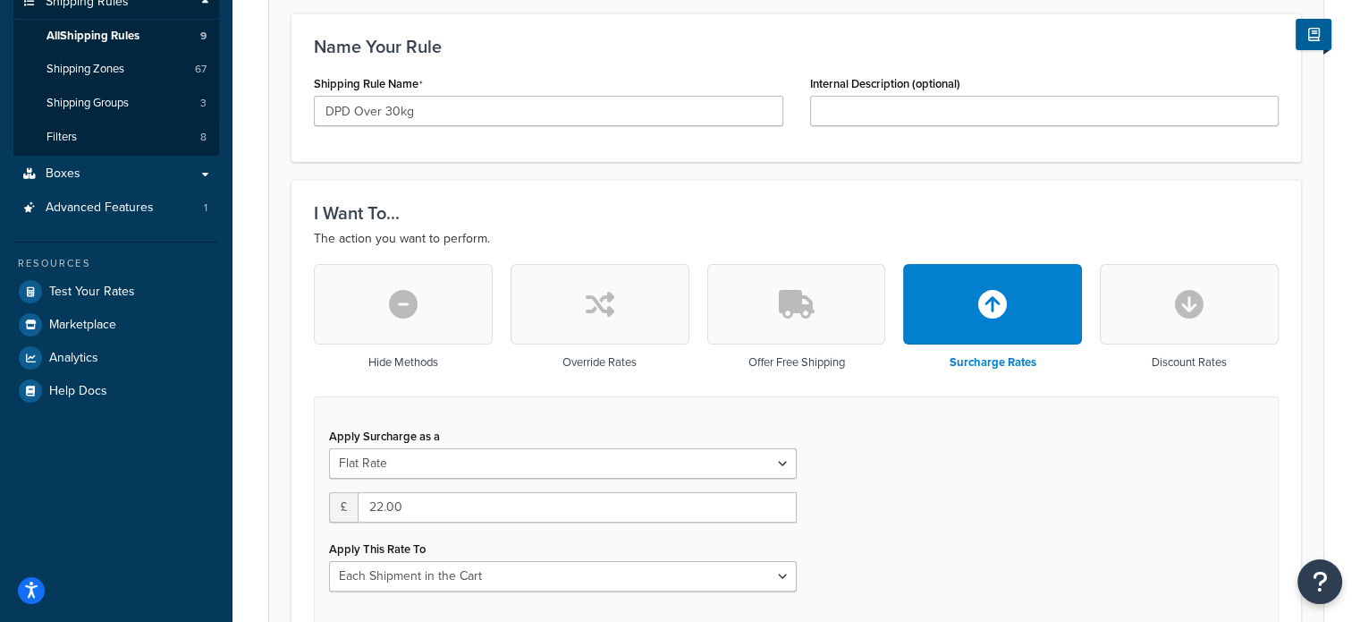
scroll to position [358, 0]
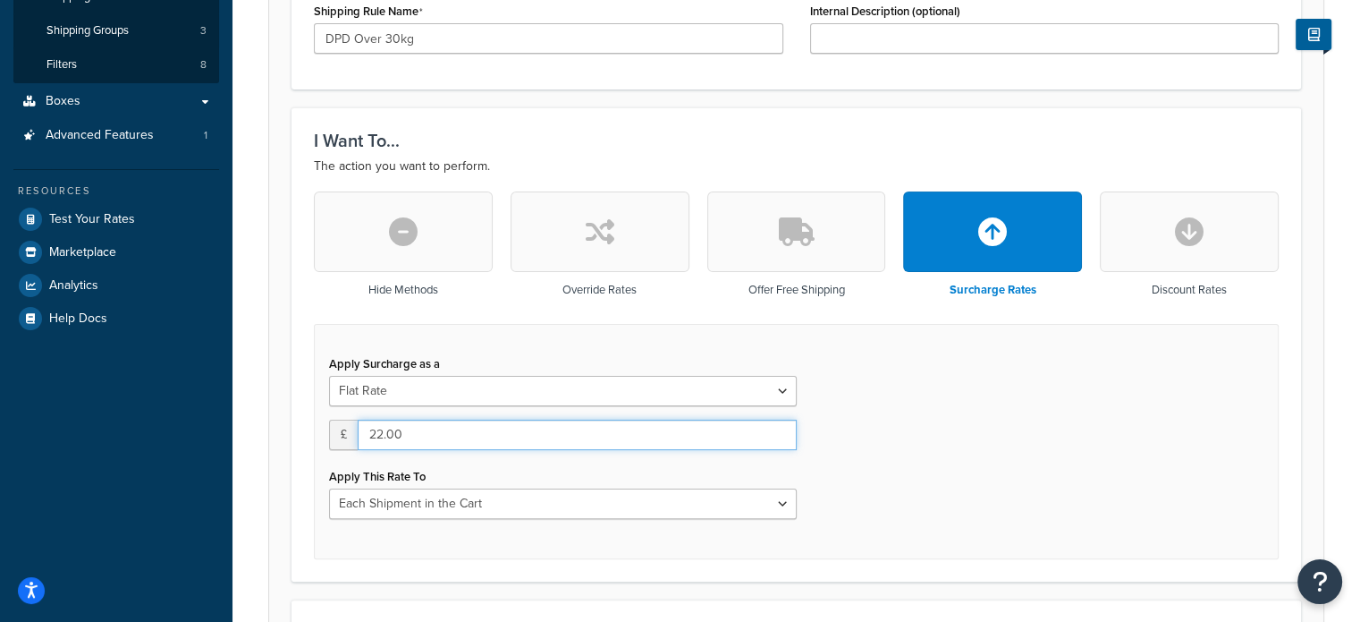
drag, startPoint x: 339, startPoint y: 436, endPoint x: 262, endPoint y: 436, distance: 76.9
click at [262, 436] on div "Rule: DPD Over 30kg Enabled Basic Setup Advanced Specify the action you would l…" at bounding box center [797, 617] width 1128 height 1807
paste input "45"
type input "22.45"
click at [1077, 462] on div "Apply Surcharge as a Flat Rate Percentage Flat Rate & Percentage £ 22.45 Apply …" at bounding box center [796, 441] width 965 height 235
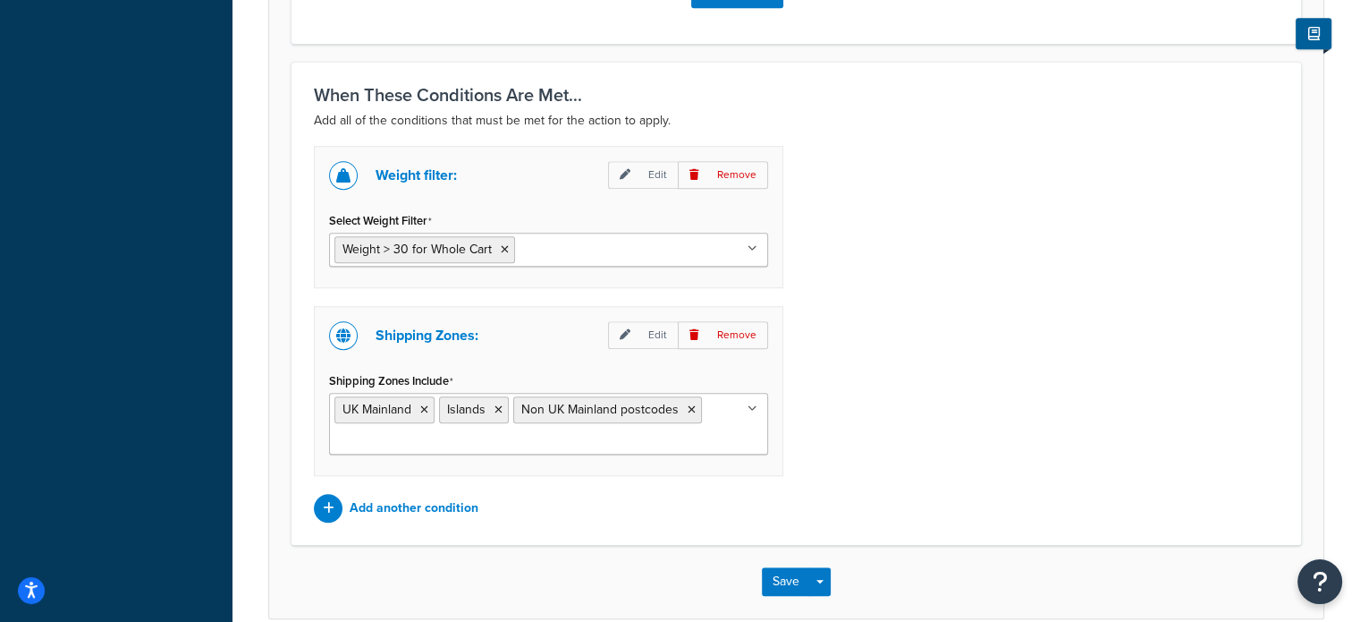
scroll to position [1299, 0]
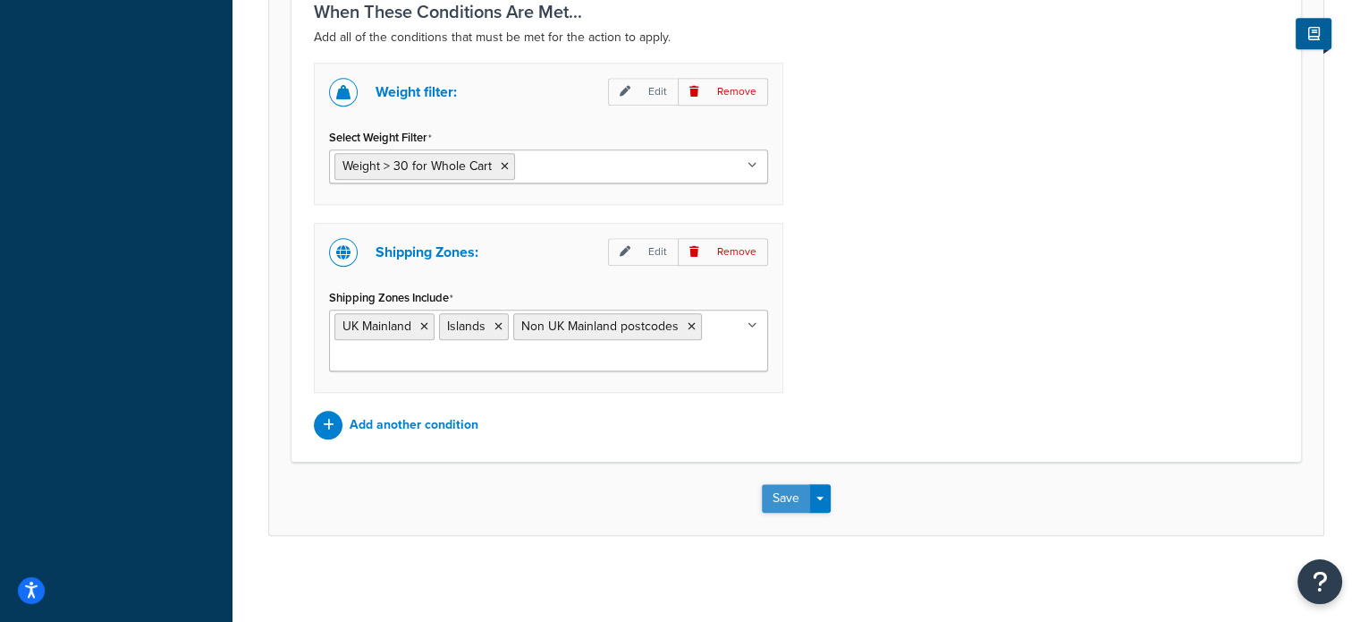
click at [764, 490] on button "Save" at bounding box center [786, 498] width 48 height 29
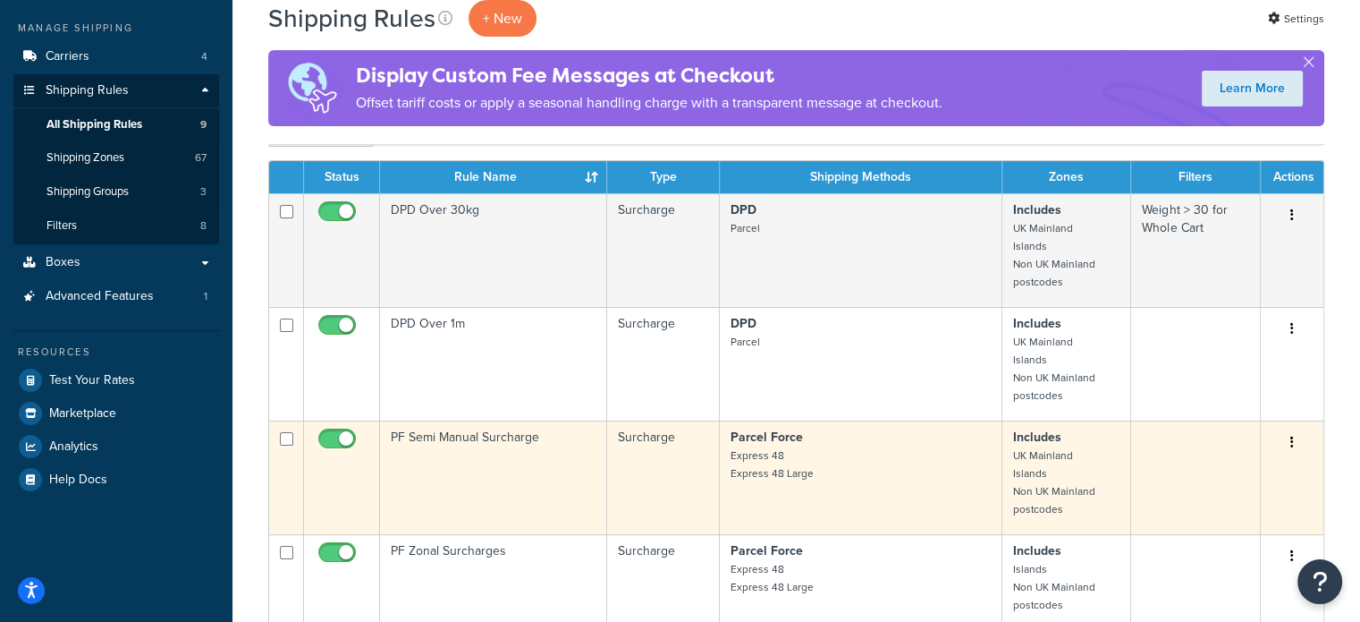
scroll to position [179, 0]
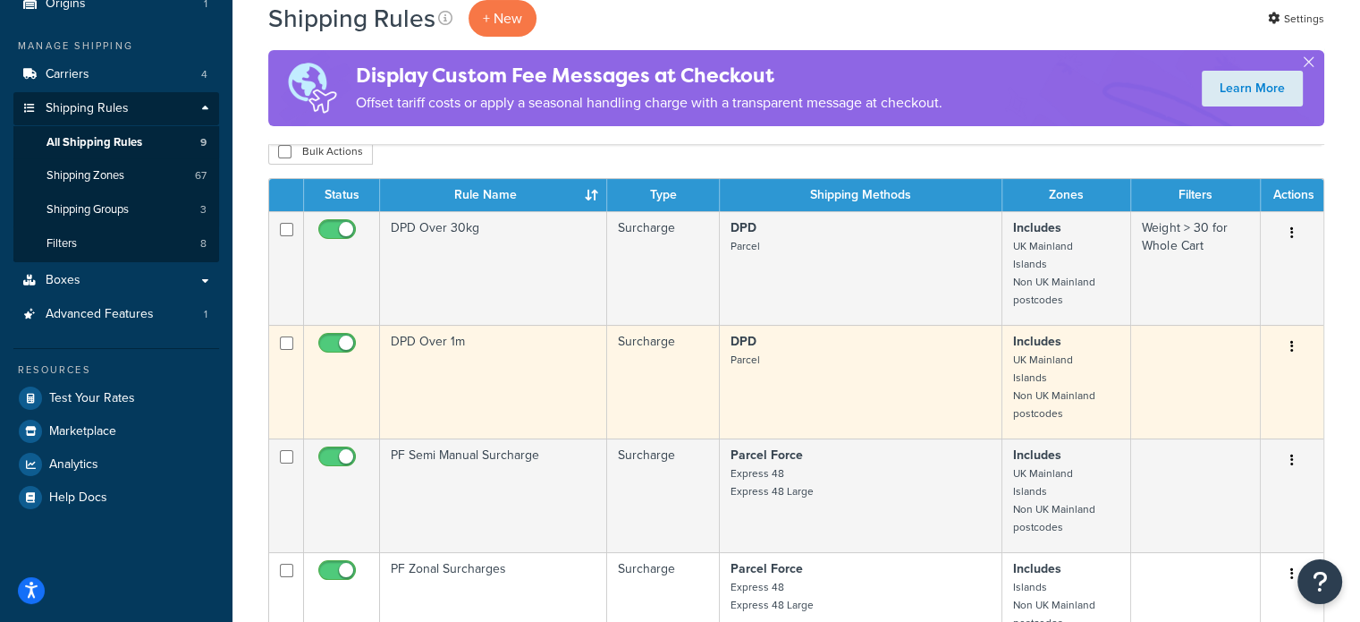
click at [1285, 346] on button "button" at bounding box center [1292, 347] width 25 height 29
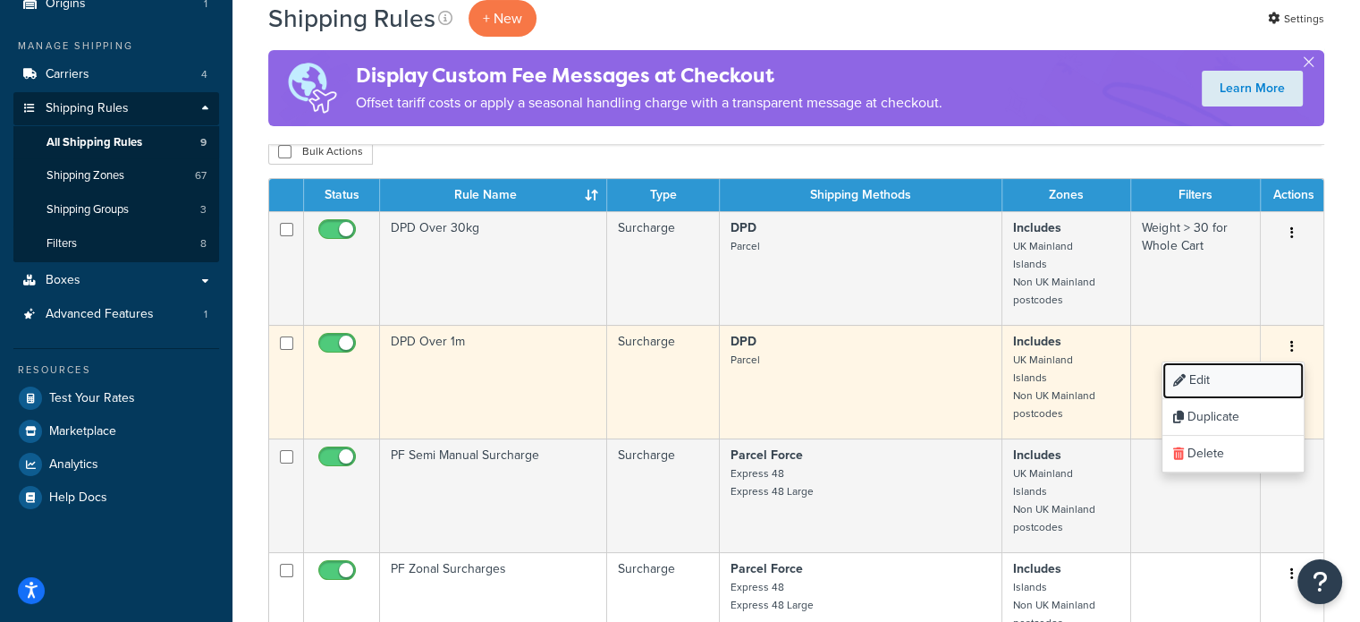
click at [1197, 371] on link "Edit" at bounding box center [1233, 380] width 141 height 37
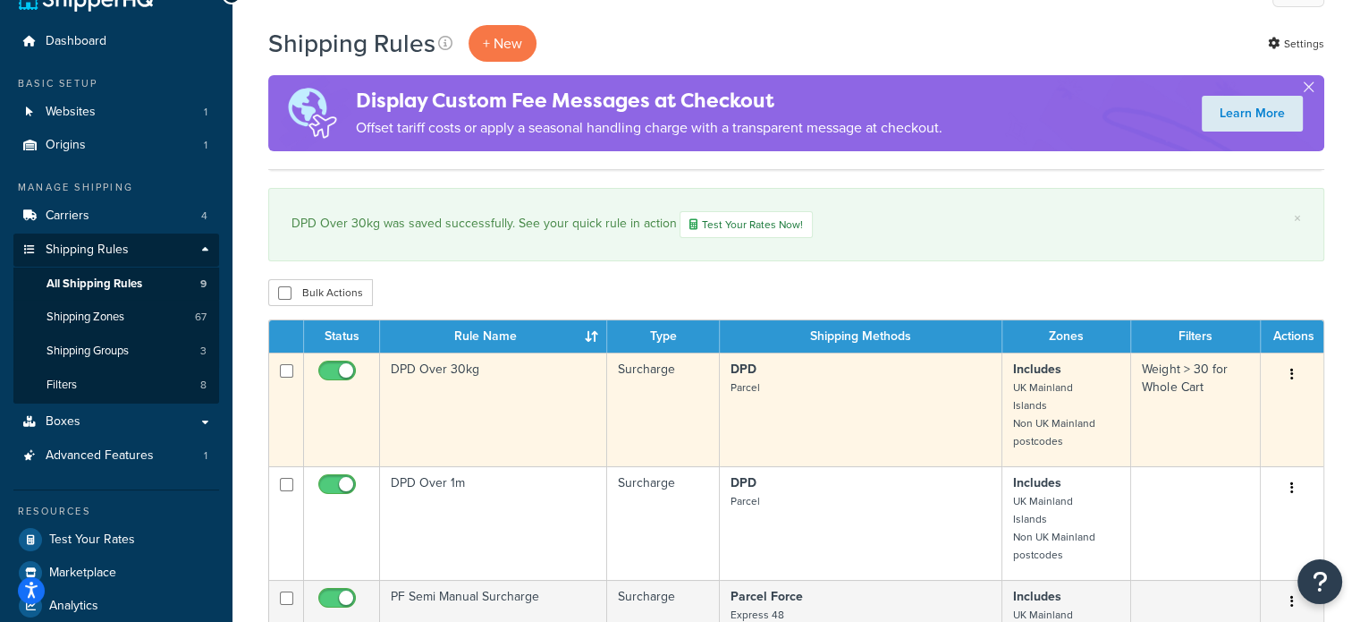
scroll to position [36, 0]
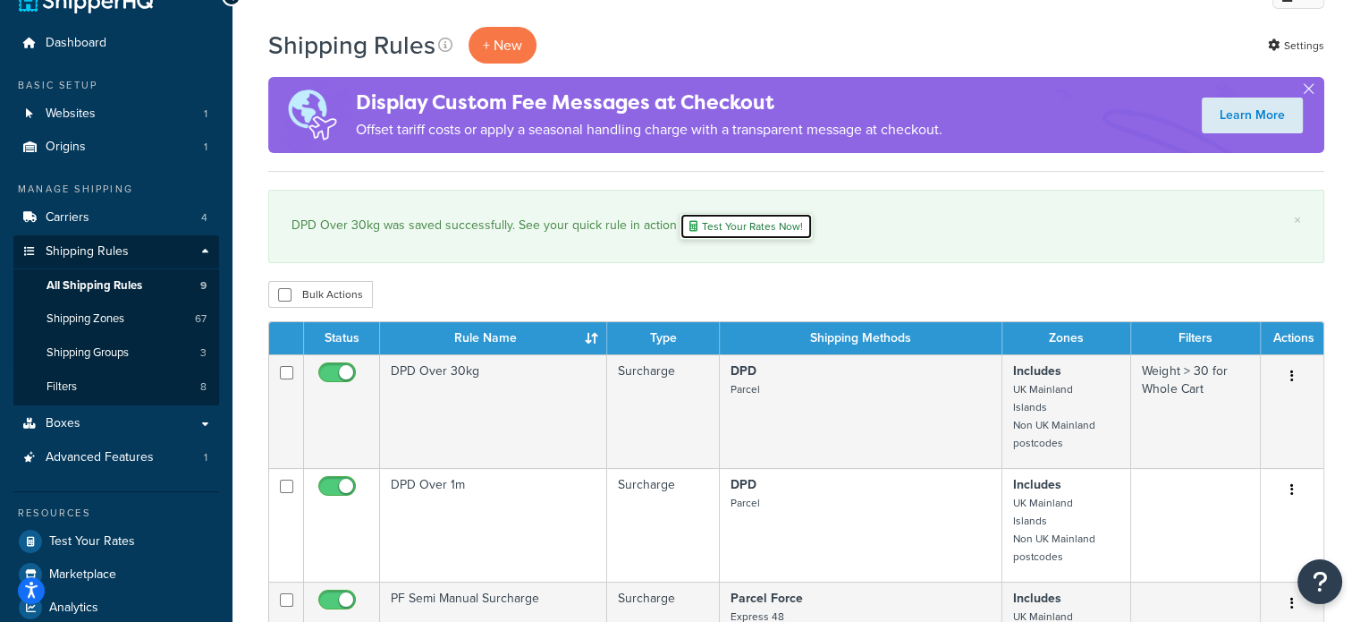
click at [708, 224] on link "Test Your Rates Now!" at bounding box center [746, 226] width 133 height 27
